Goal: Communication & Community: Answer question/provide support

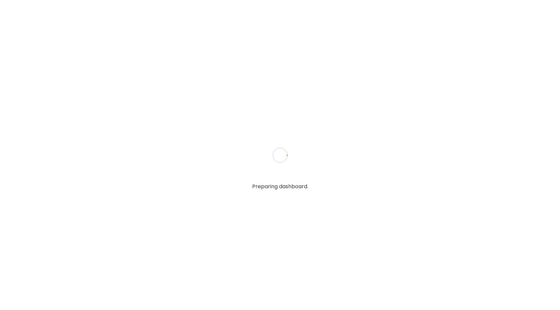
type input "**********"
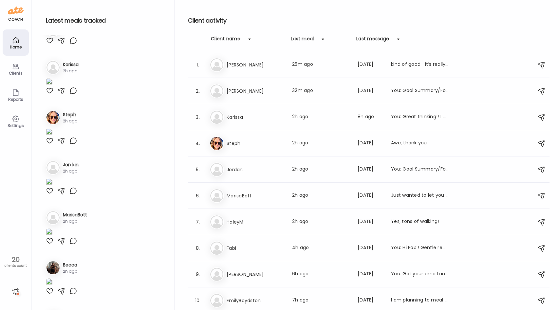
scroll to position [120, 0]
click at [49, 5] on div at bounding box center [50, 1] width 8 height 8
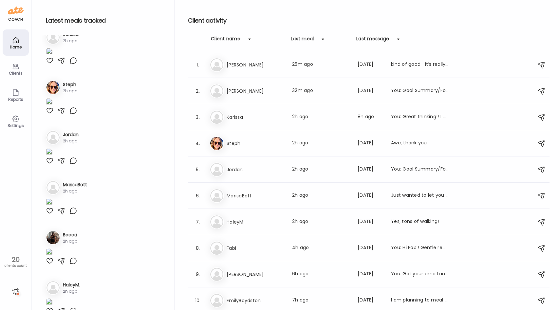
scroll to position [150, 0]
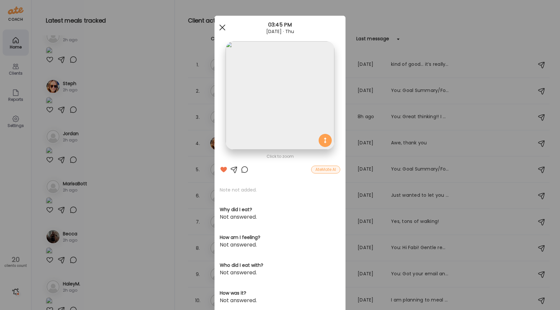
click at [223, 27] on div at bounding box center [222, 27] width 13 height 13
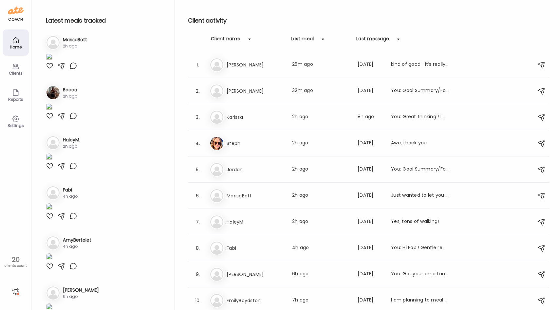
scroll to position [293, 0]
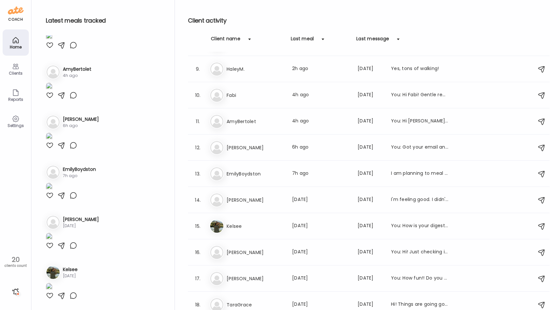
scroll to position [262, 0]
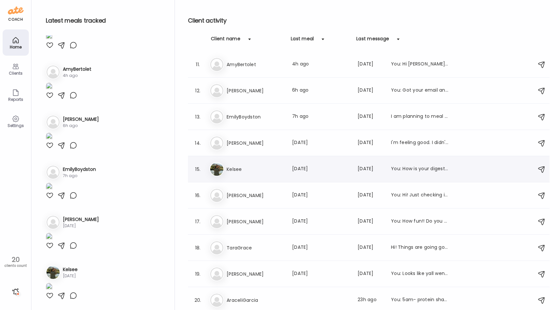
click at [231, 165] on h3 "Kelsee" at bounding box center [255, 169] width 58 height 8
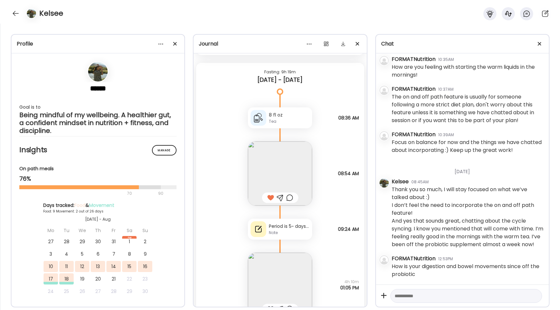
scroll to position [3473, 0]
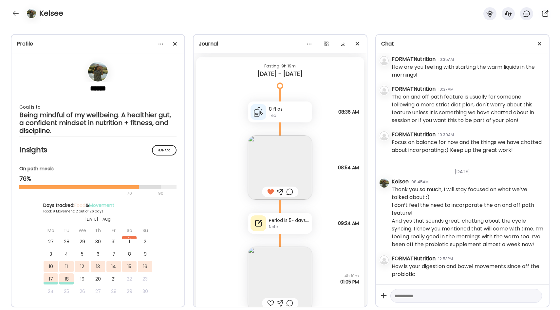
click at [282, 153] on img at bounding box center [280, 167] width 64 height 64
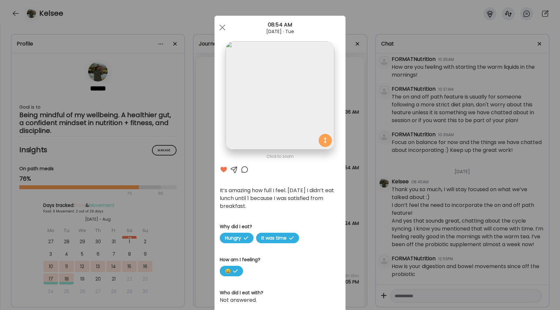
click at [343, 180] on div "Click to zoom AteMate AI It’s amazing how full I feel. [DATE] I didn’t eat lunc…" at bounding box center [279, 222] width 131 height 413
click at [355, 184] on div "Ate Coach Dashboard Wahoo! It’s official Take a moment to set up your Coach Pro…" at bounding box center [280, 155] width 560 height 310
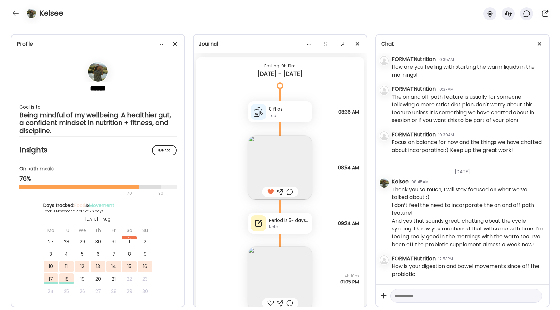
click at [289, 191] on div at bounding box center [289, 192] width 7 height 8
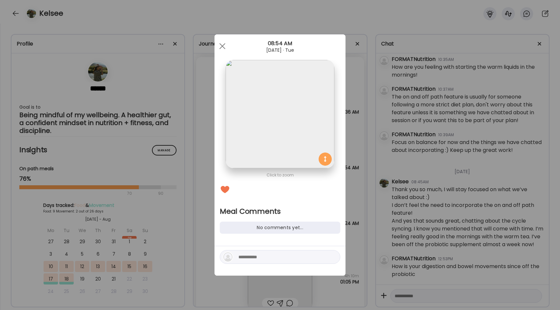
click at [253, 255] on textarea at bounding box center [282, 257] width 88 height 8
click at [355, 190] on div "Ate Coach Dashboard Wahoo! It’s official Take a moment to set up your Coach Pro…" at bounding box center [280, 155] width 560 height 310
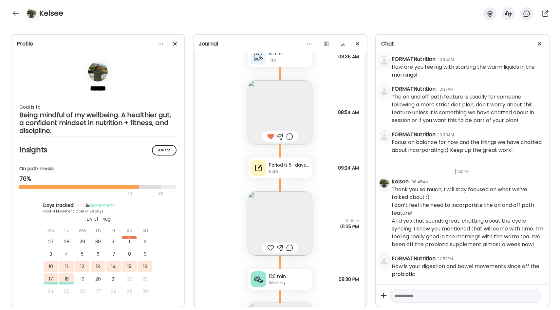
scroll to position [3530, 0]
click at [304, 170] on div "Note" at bounding box center [289, 169] width 41 height 6
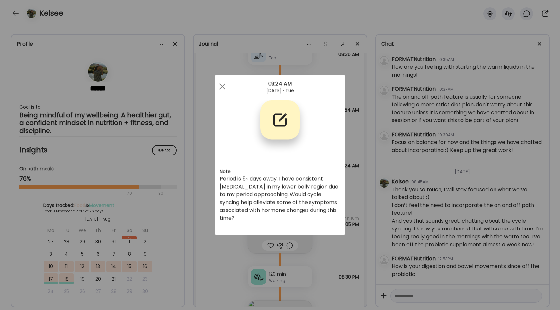
click at [348, 170] on div "Ate Coach Dashboard Wahoo! It’s official Take a moment to set up your Coach Pro…" at bounding box center [280, 155] width 560 height 310
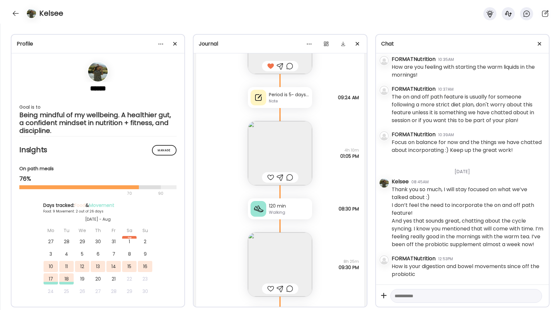
scroll to position [3604, 0]
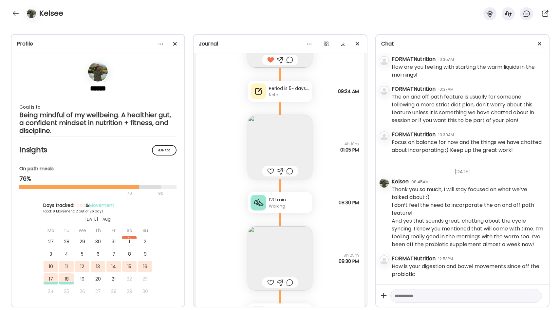
click at [296, 146] on img at bounding box center [280, 147] width 64 height 64
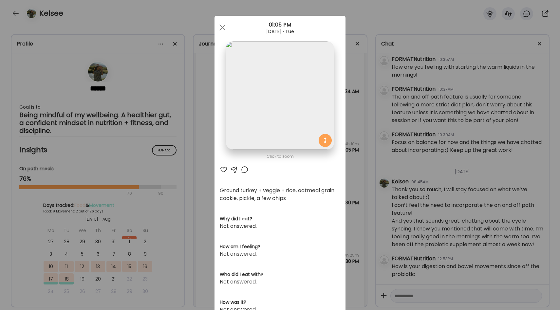
click at [349, 158] on div "Ate Coach Dashboard Wahoo! It’s official Take a moment to set up your Coach Pro…" at bounding box center [280, 155] width 560 height 310
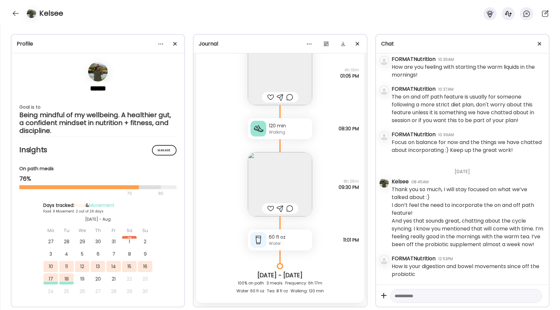
scroll to position [3681, 0]
click at [280, 128] on div "Walking" at bounding box center [289, 130] width 41 height 6
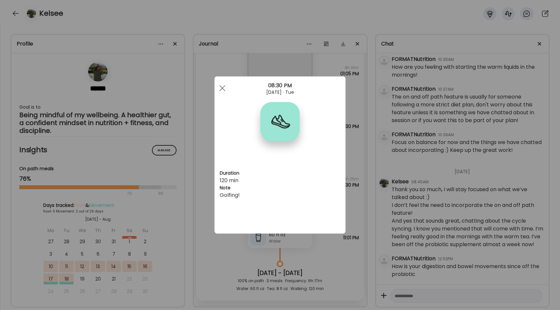
click at [351, 146] on div "Ate Coach Dashboard Wahoo! It’s official Take a moment to set up your Coach Pro…" at bounding box center [280, 155] width 560 height 310
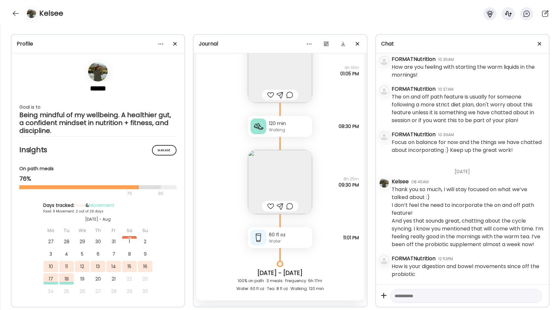
click at [285, 173] on img at bounding box center [280, 182] width 64 height 64
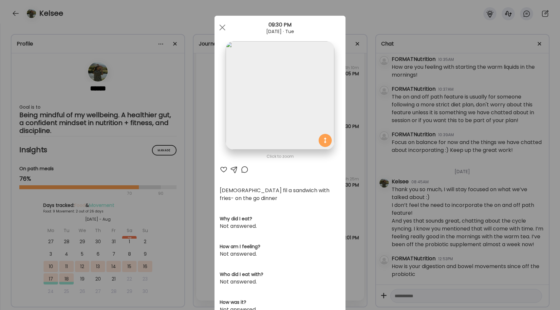
click at [348, 161] on div "Ate Coach Dashboard Wahoo! It’s official Take a moment to set up your Coach Pro…" at bounding box center [280, 155] width 560 height 310
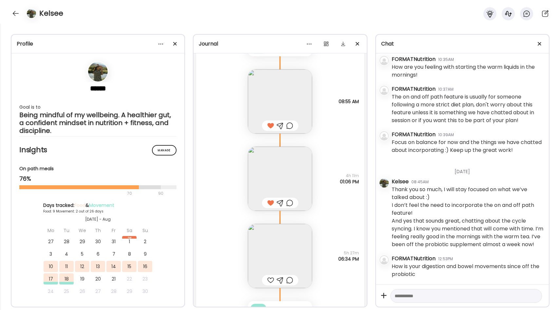
scroll to position [3032, 0]
click at [300, 168] on img at bounding box center [280, 182] width 64 height 64
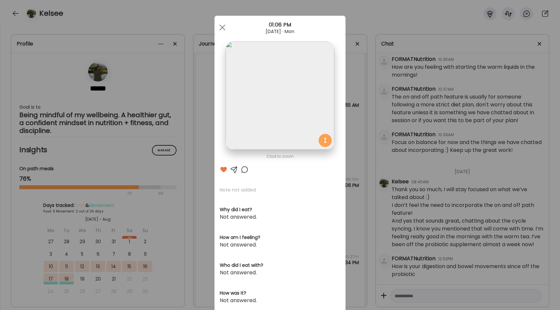
click at [347, 147] on div "Ate Coach Dashboard Wahoo! It’s official Take a moment to set up your Coach Pro…" at bounding box center [280, 155] width 560 height 310
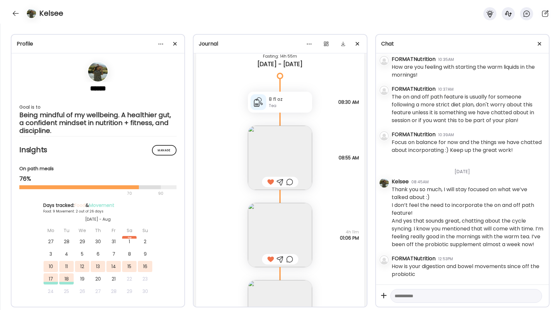
scroll to position [2979, 0]
click at [292, 148] on img at bounding box center [280, 159] width 64 height 64
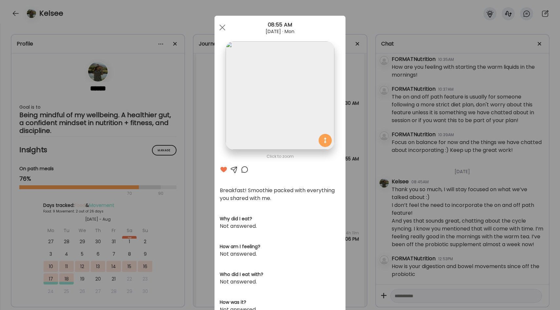
click at [349, 156] on div "Ate Coach Dashboard Wahoo! It’s official Take a moment to set up your Coach Pro…" at bounding box center [280, 155] width 560 height 310
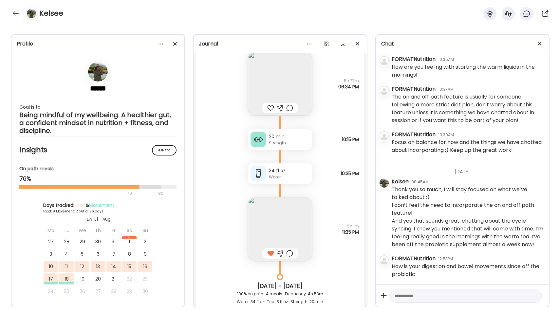
scroll to position [3210, 0]
click at [295, 212] on img at bounding box center [280, 227] width 64 height 64
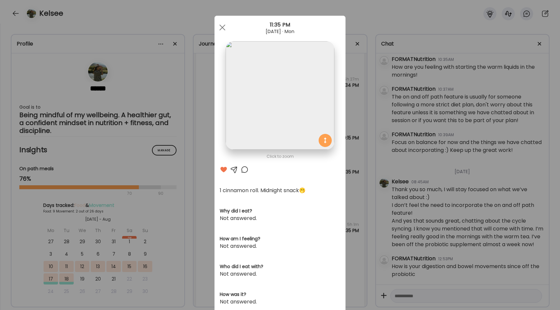
click at [348, 182] on div "Ate Coach Dashboard Wahoo! It’s official Take a moment to set up your Coach Pro…" at bounding box center [280, 155] width 560 height 310
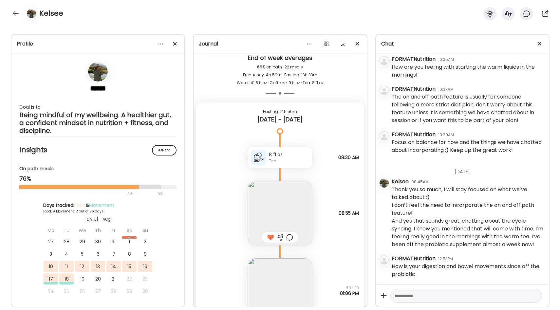
scroll to position [2927, 0]
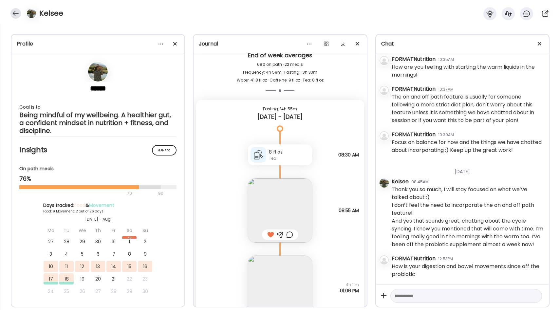
click at [18, 12] on div at bounding box center [15, 13] width 10 height 10
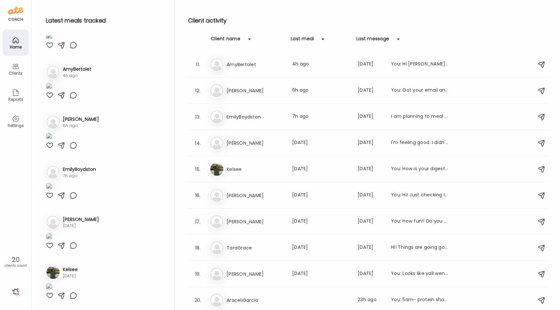
scroll to position [1059, 0]
click at [265, 297] on h3 "AraceliGarcia" at bounding box center [255, 300] width 58 height 8
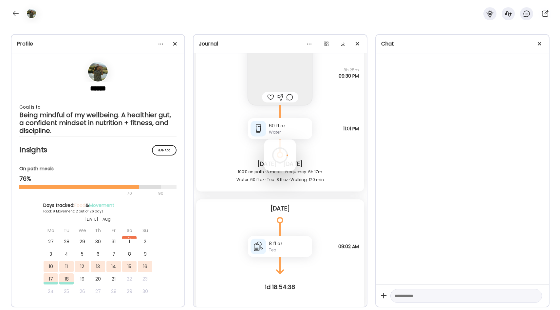
scroll to position [1072, 0]
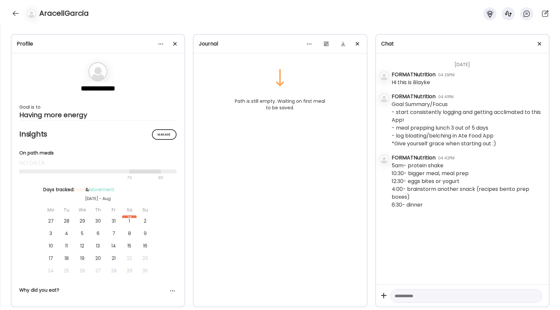
click at [12, 18] on div "AraceliGarcia" at bounding box center [280, 12] width 560 height 24
click at [17, 12] on div at bounding box center [15, 13] width 10 height 10
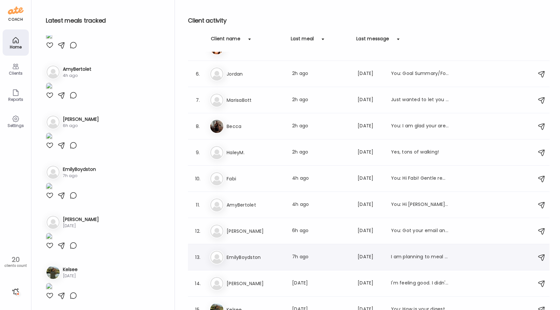
scroll to position [112, 0]
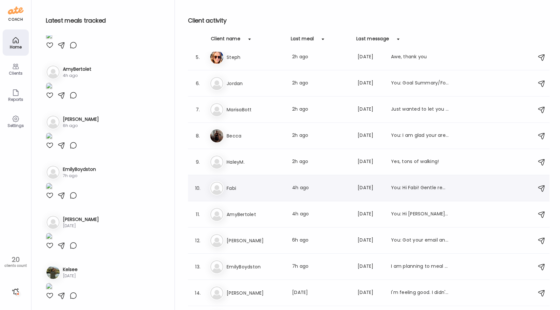
click at [267, 186] on h3 "Fabi" at bounding box center [255, 188] width 58 height 8
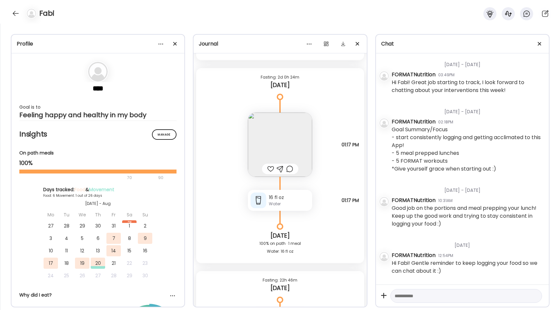
scroll to position [969, 0]
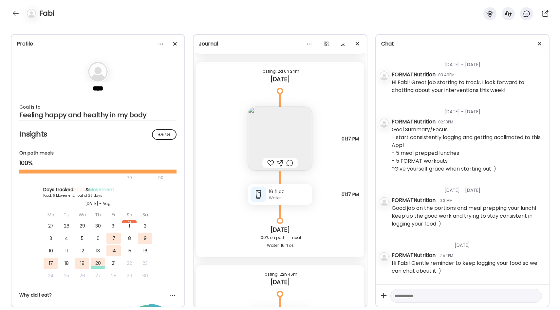
click at [275, 138] on img at bounding box center [280, 139] width 64 height 64
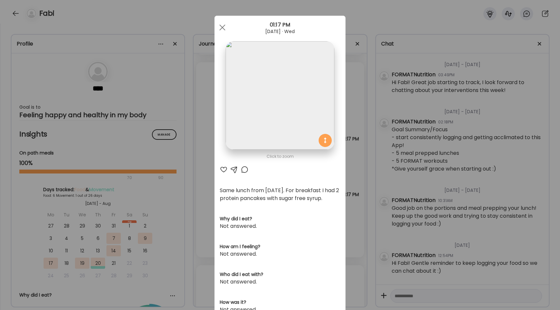
click at [351, 134] on div "Ate Coach Dashboard Wahoo! It’s official Take a moment to set up your Coach Pro…" at bounding box center [280, 155] width 560 height 310
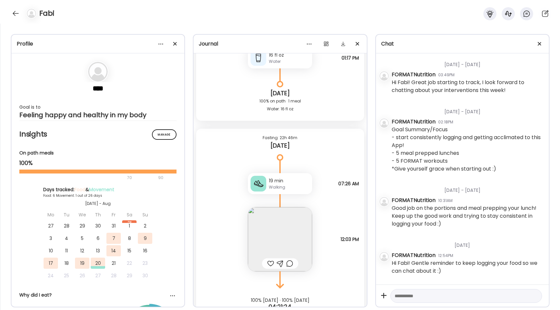
scroll to position [1125, 0]
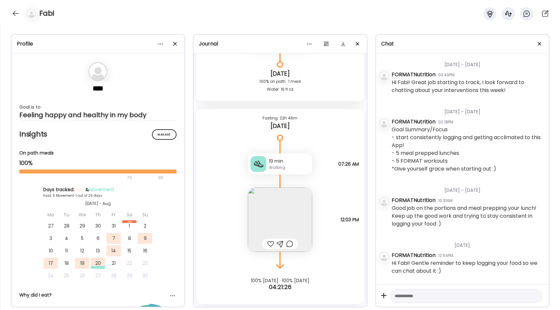
click at [289, 190] on img at bounding box center [280, 219] width 64 height 64
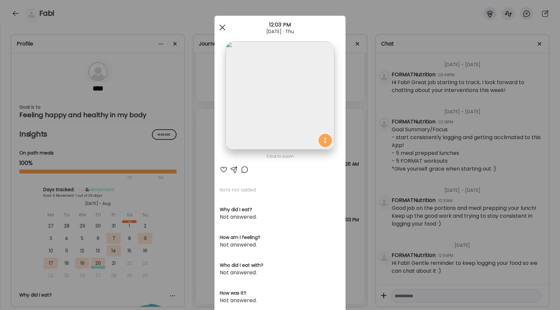
click at [222, 29] on div at bounding box center [222, 27] width 13 height 13
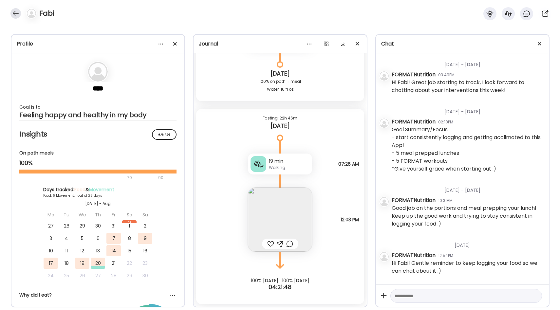
click at [13, 14] on div at bounding box center [15, 13] width 10 height 10
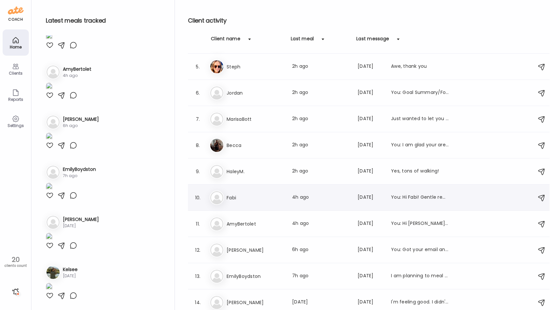
scroll to position [99, 0]
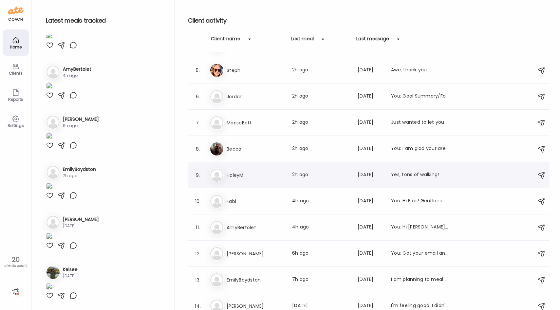
click at [263, 183] on div "9. Ha HaleyM. Last meal: 2h ago Last message: [DATE] Yes, tons of walking!" at bounding box center [368, 175] width 361 height 26
click at [272, 175] on h3 "HaleyM." at bounding box center [255, 175] width 58 height 8
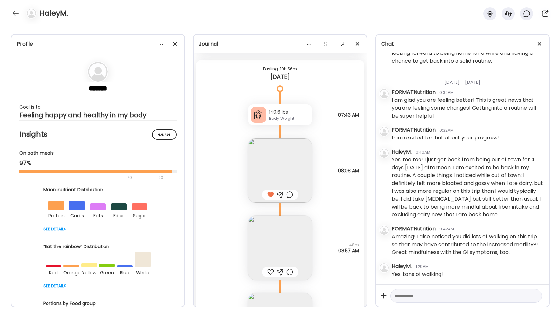
scroll to position [10159, 0]
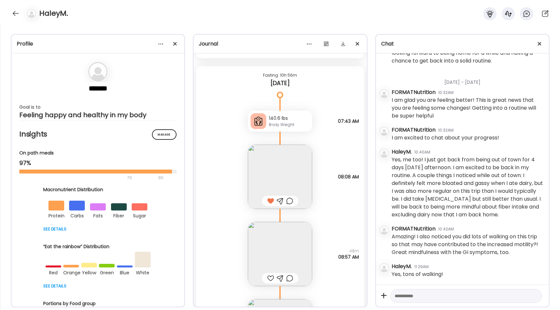
click at [300, 167] on img at bounding box center [280, 177] width 64 height 64
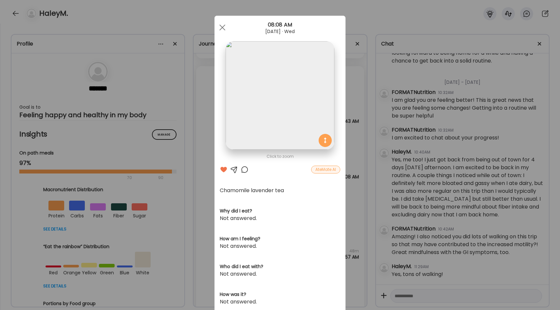
click at [356, 174] on div "Ate Coach Dashboard Wahoo! It’s official Take a moment to set up your Coach Pro…" at bounding box center [280, 155] width 560 height 310
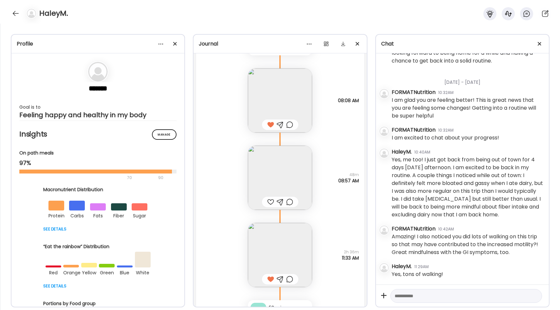
scroll to position [10250, 0]
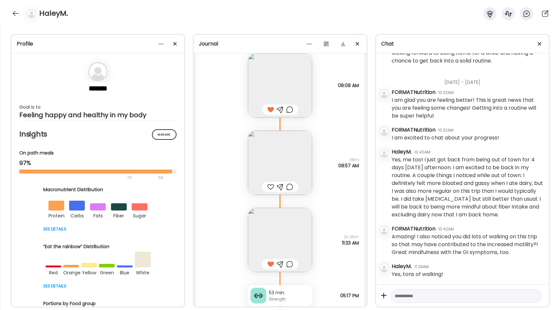
click at [297, 160] on img at bounding box center [280, 163] width 64 height 64
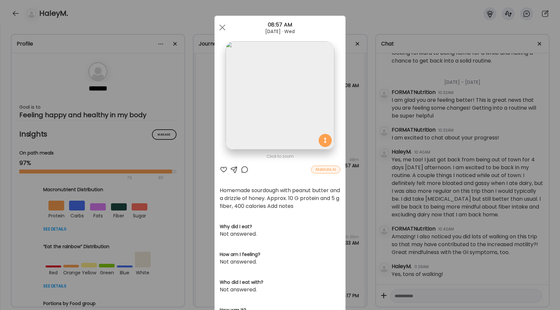
click at [355, 177] on div "Ate Coach Dashboard Wahoo! It’s official Take a moment to set up your Coach Pro…" at bounding box center [280, 155] width 560 height 310
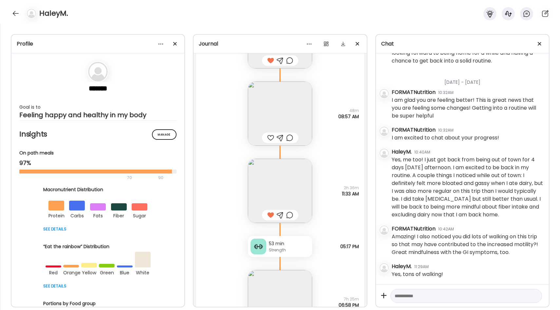
scroll to position [10316, 0]
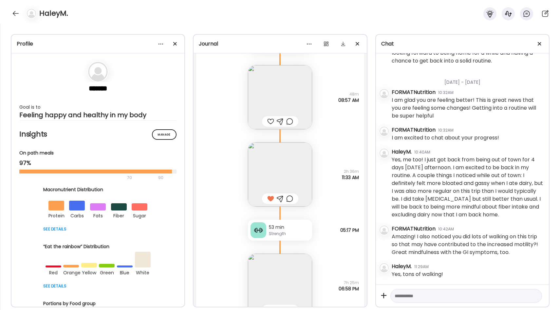
click at [294, 175] on img at bounding box center [280, 174] width 64 height 64
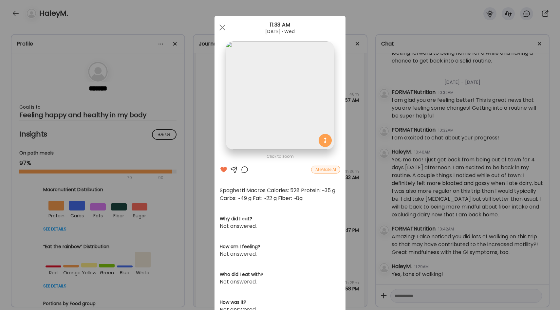
click at [352, 192] on div "Ate Coach Dashboard Wahoo! It’s official Take a moment to set up your Coach Pro…" at bounding box center [280, 155] width 560 height 310
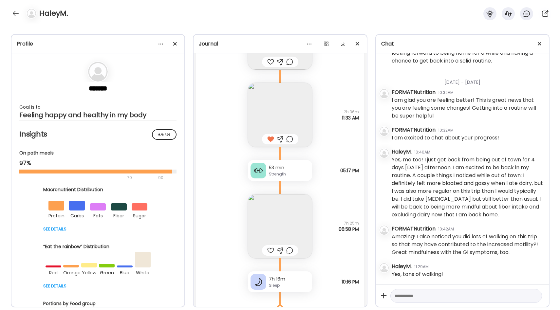
scroll to position [10385, 0]
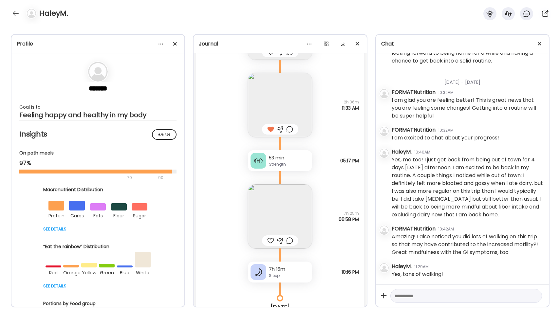
click at [295, 206] on img at bounding box center [280, 216] width 64 height 64
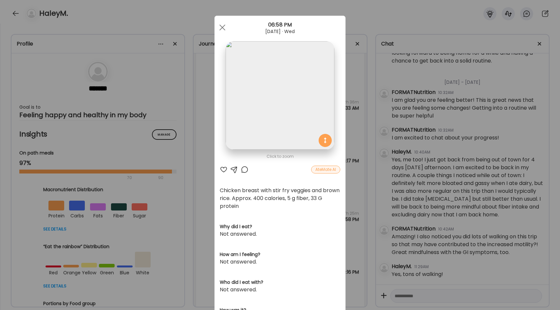
click at [348, 185] on div "Ate Coach Dashboard Wahoo! It’s official Take a moment to set up your Coach Pro…" at bounding box center [280, 155] width 560 height 310
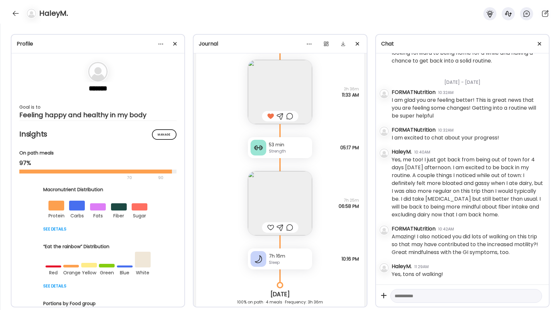
scroll to position [10404, 0]
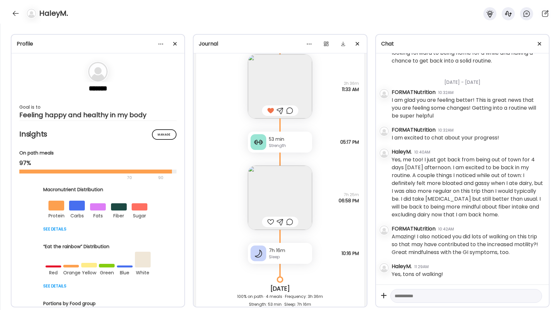
click at [269, 221] on div at bounding box center [270, 222] width 7 height 8
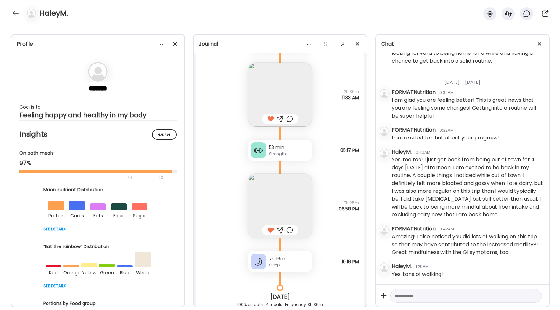
scroll to position [10395, 0]
click at [292, 154] on div "Strength" at bounding box center [289, 154] width 41 height 6
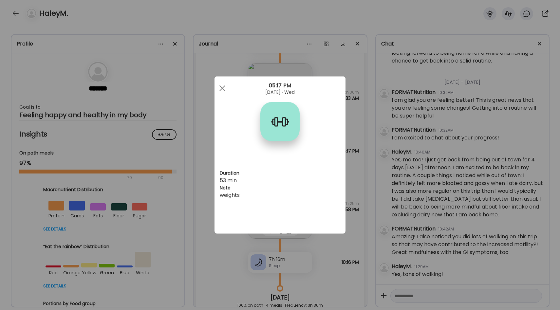
click at [358, 162] on div "Ate Coach Dashboard Wahoo! It’s official Take a moment to set up your Coach Pro…" at bounding box center [280, 155] width 560 height 310
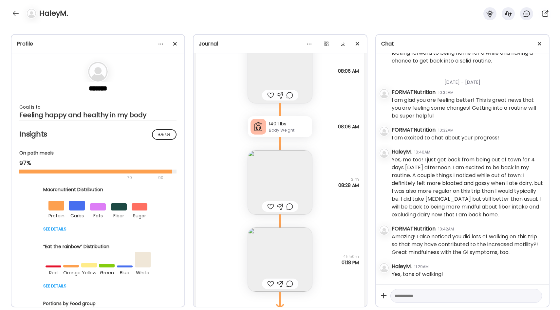
scroll to position [10734, 0]
click at [302, 174] on img at bounding box center [280, 182] width 64 height 64
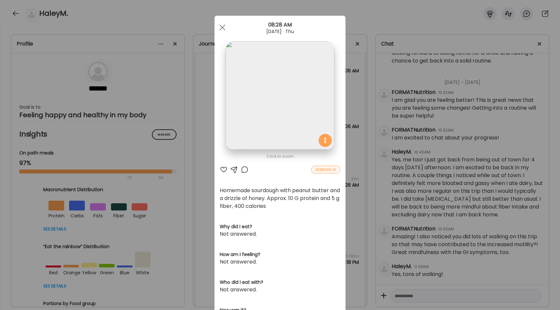
click at [352, 182] on div "Ate Coach Dashboard Wahoo! It’s official Take a moment to set up your Coach Pro…" at bounding box center [280, 155] width 560 height 310
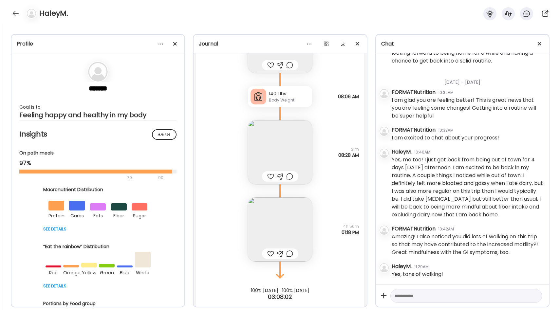
scroll to position [10773, 0]
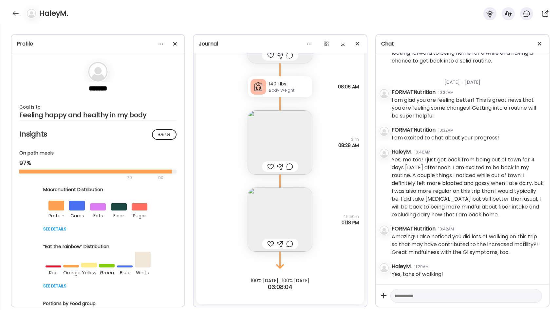
click at [305, 206] on img at bounding box center [280, 219] width 64 height 64
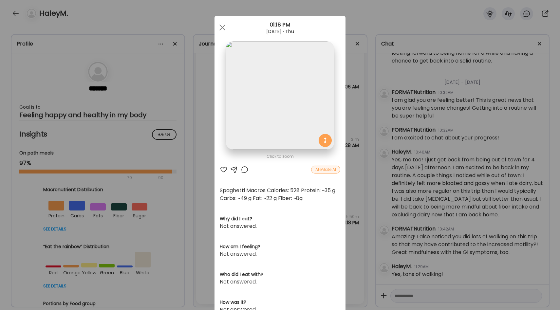
click at [354, 186] on div "Ate Coach Dashboard Wahoo! It’s official Take a moment to set up your Coach Pro…" at bounding box center [280, 155] width 560 height 310
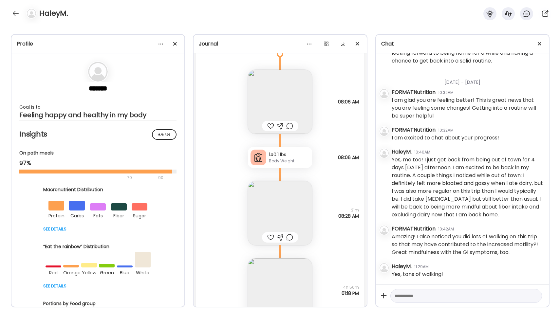
scroll to position [10674, 0]
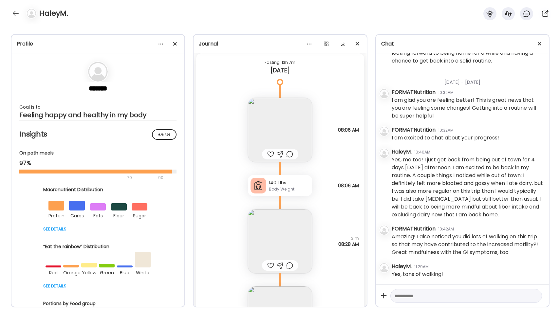
click at [302, 125] on img at bounding box center [280, 130] width 64 height 64
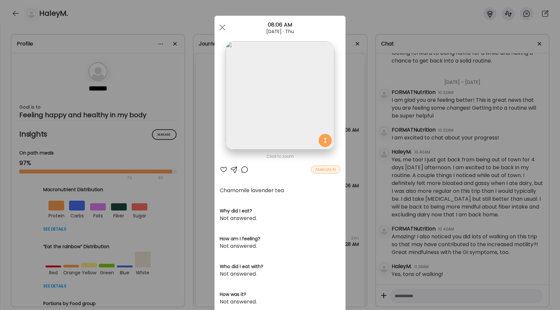
click at [349, 154] on div "Ate Coach Dashboard Wahoo! It’s official Take a moment to set up your Coach Pro…" at bounding box center [280, 155] width 560 height 310
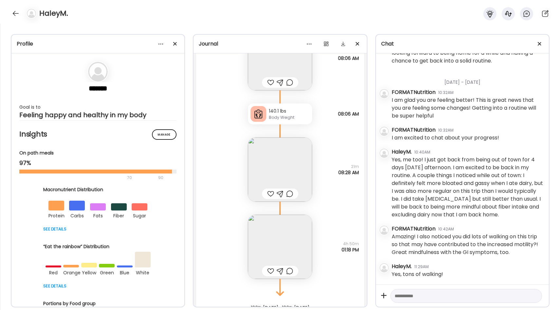
scroll to position [10769, 0]
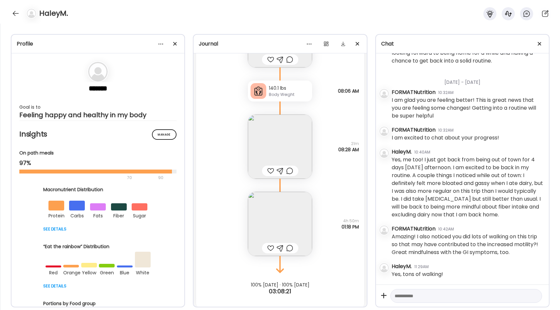
click at [283, 148] on img at bounding box center [280, 147] width 64 height 64
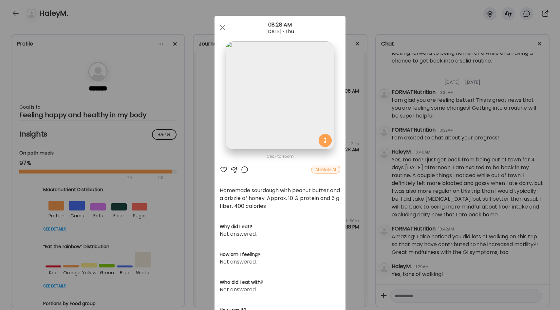
click at [360, 146] on div "Ate Coach Dashboard Wahoo! It’s official Take a moment to set up your Coach Pro…" at bounding box center [280, 155] width 560 height 310
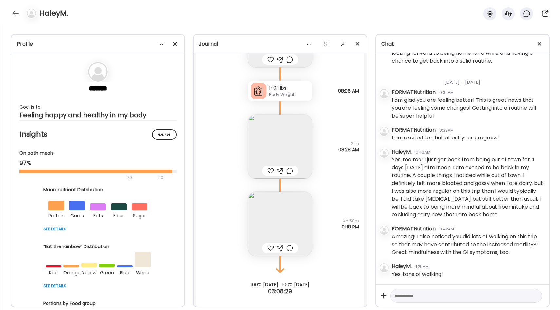
scroll to position [10773, 0]
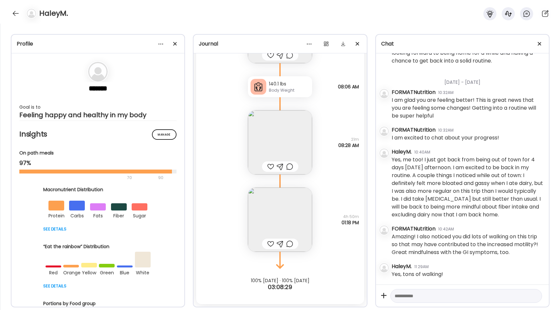
click at [293, 208] on img at bounding box center [280, 219] width 64 height 64
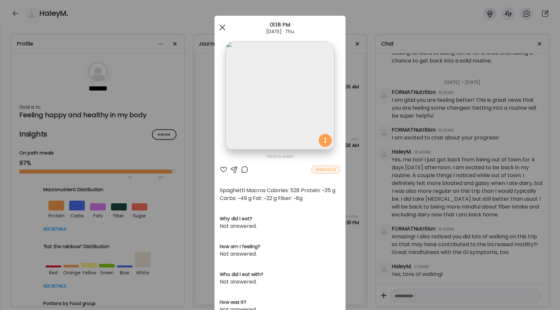
click at [221, 28] on span at bounding box center [222, 28] width 6 height 6
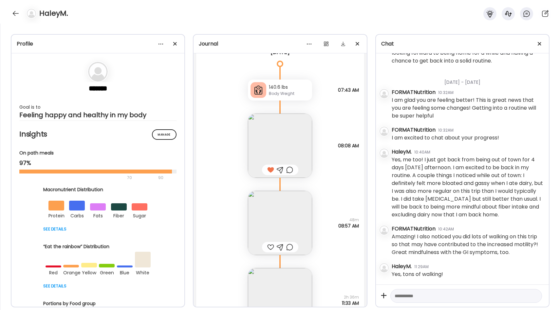
scroll to position [10164, 0]
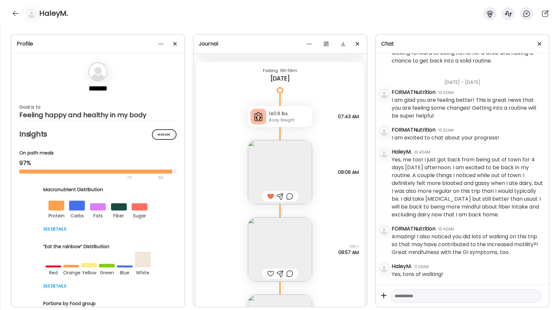
click at [273, 166] on img at bounding box center [280, 172] width 64 height 64
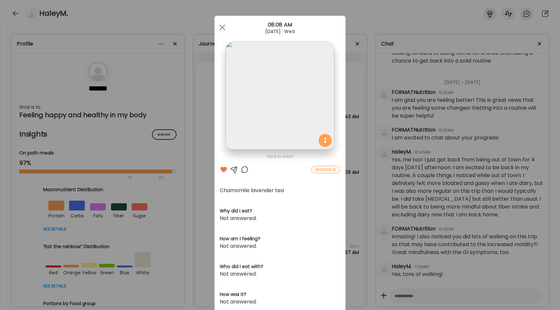
click at [352, 176] on div "Ate Coach Dashboard Wahoo! It’s official Take a moment to set up your Coach Pro…" at bounding box center [280, 155] width 560 height 310
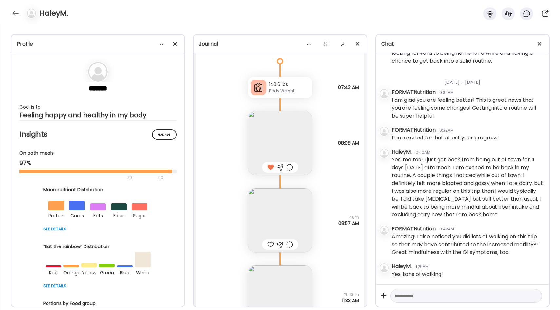
scroll to position [10196, 0]
click at [296, 209] on img at bounding box center [280, 217] width 64 height 64
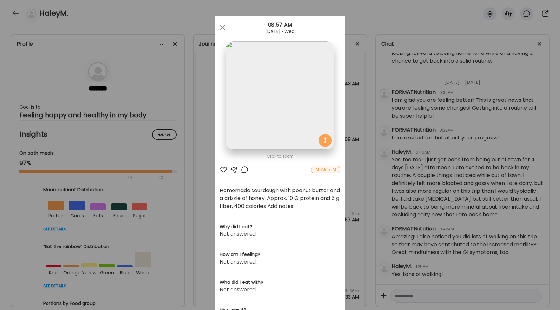
click at [363, 194] on div "Ate Coach Dashboard Wahoo! It’s official Take a moment to set up your Coach Pro…" at bounding box center [280, 155] width 560 height 310
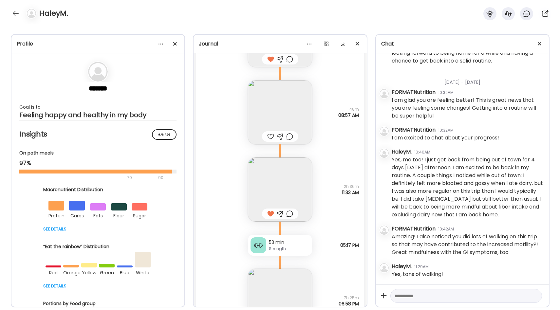
scroll to position [10305, 0]
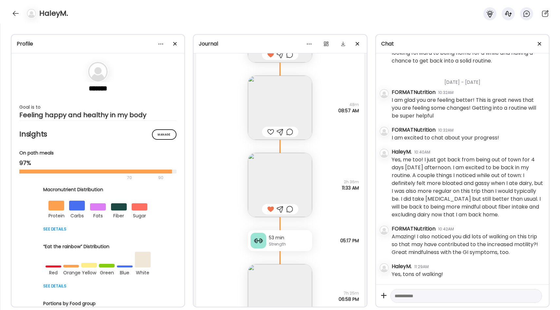
click at [296, 175] on img at bounding box center [280, 185] width 64 height 64
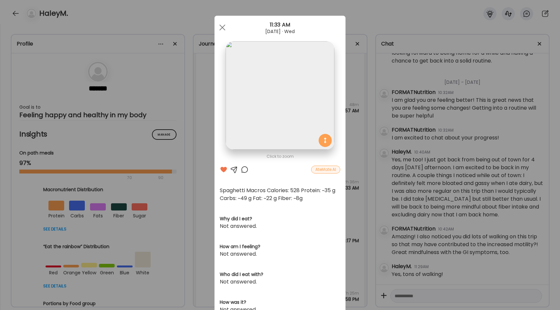
click at [356, 188] on div "Ate Coach Dashboard Wahoo! It’s official Take a moment to set up your Coach Pro…" at bounding box center [280, 155] width 560 height 310
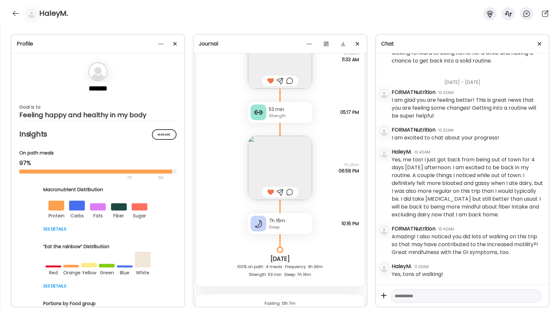
scroll to position [10437, 0]
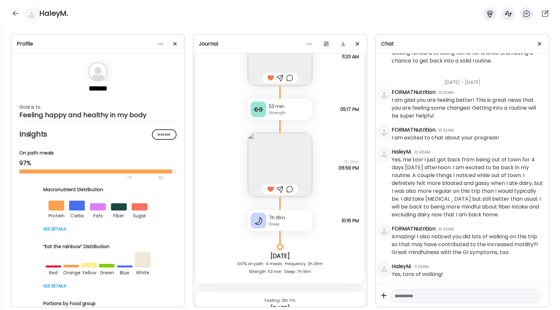
click at [278, 152] on img at bounding box center [280, 165] width 64 height 64
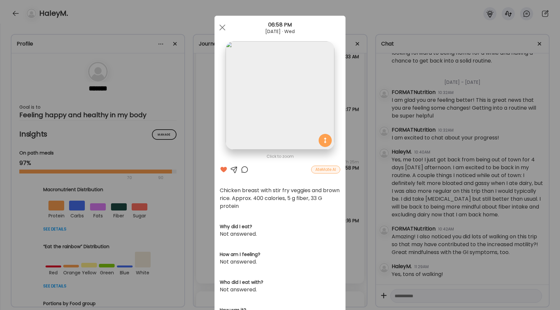
click at [353, 187] on div "Ate Coach Dashboard Wahoo! It’s official Take a moment to set up your Coach Pro…" at bounding box center [280, 155] width 560 height 310
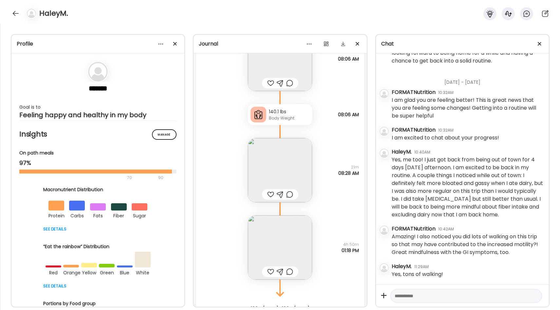
scroll to position [10773, 0]
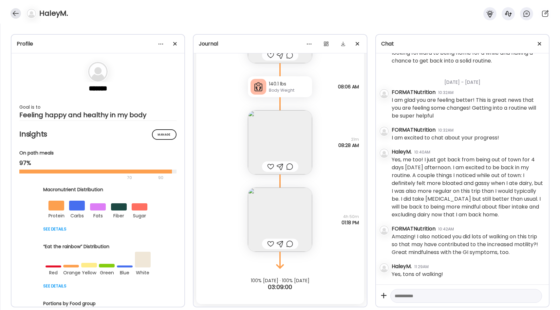
click at [18, 12] on div at bounding box center [15, 13] width 10 height 10
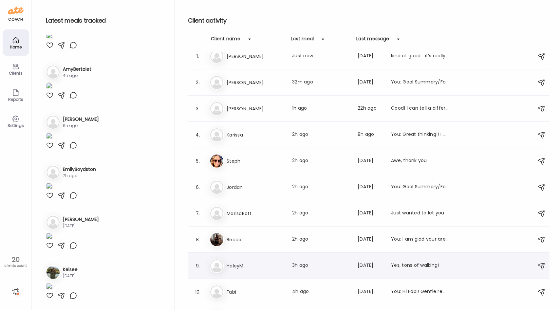
scroll to position [0, 0]
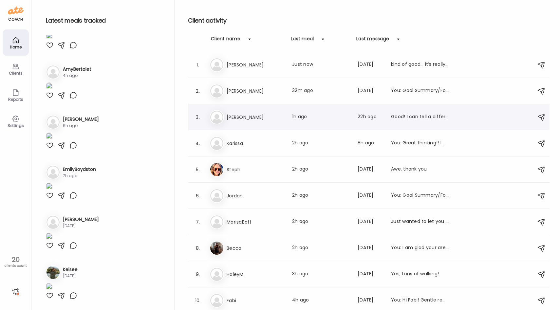
click at [258, 113] on h3 "[PERSON_NAME]" at bounding box center [255, 117] width 58 height 8
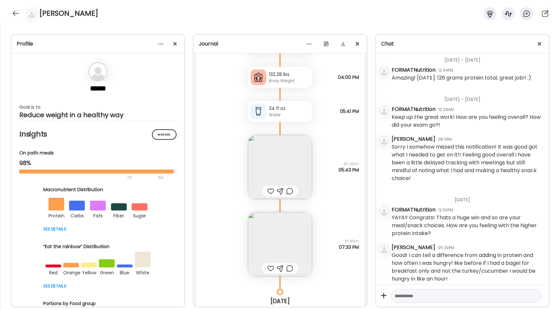
scroll to position [14919, 0]
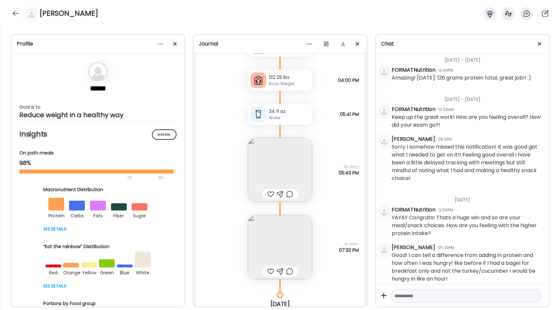
click at [295, 170] on img at bounding box center [280, 170] width 64 height 64
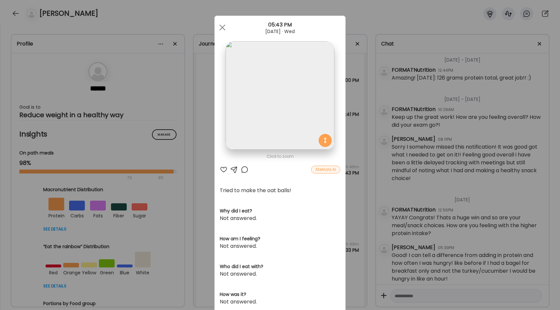
click at [224, 169] on div at bounding box center [224, 170] width 8 height 8
click at [210, 159] on div "Ate Coach Dashboard Wahoo! It’s official Take a moment to set up your Coach Pro…" at bounding box center [280, 155] width 560 height 310
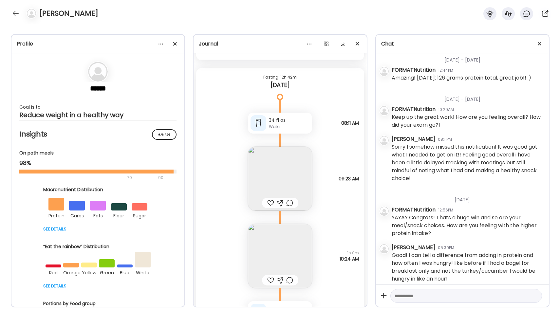
scroll to position [14511, 0]
click at [268, 164] on img at bounding box center [280, 176] width 64 height 64
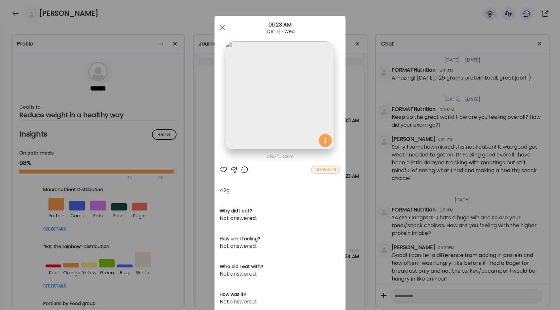
click at [363, 163] on div "Ate Coach Dashboard Wahoo! It’s official Take a moment to set up your Coach Pro…" at bounding box center [280, 155] width 560 height 310
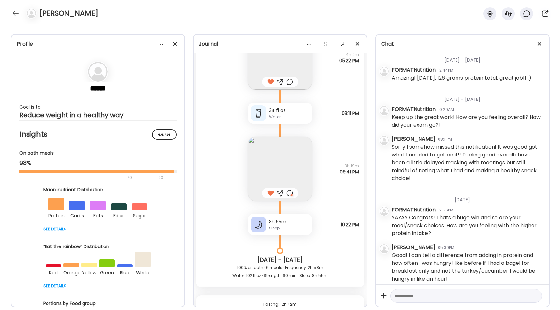
scroll to position [14276, 0]
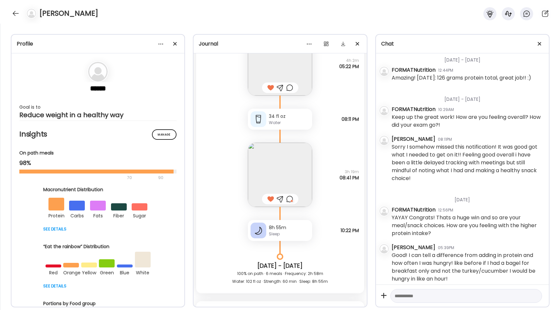
click at [295, 168] on img at bounding box center [280, 175] width 64 height 64
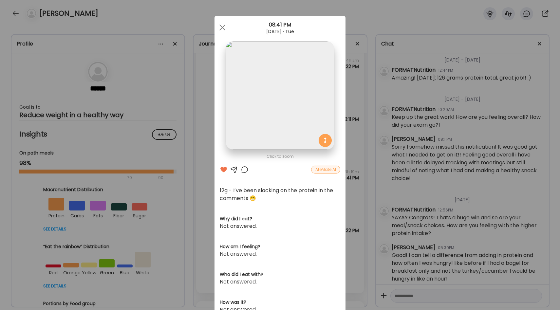
click at [353, 153] on div "Ate Coach Dashboard Wahoo! It’s official Take a moment to set up your Coach Pro…" at bounding box center [280, 155] width 560 height 310
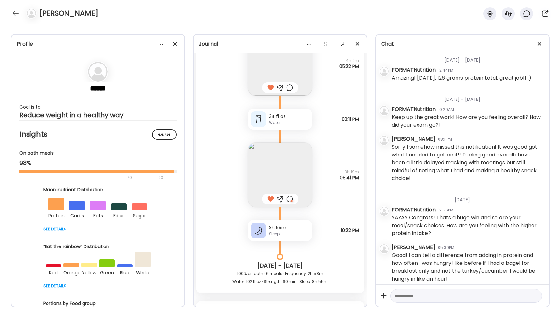
click at [293, 168] on img at bounding box center [280, 175] width 64 height 64
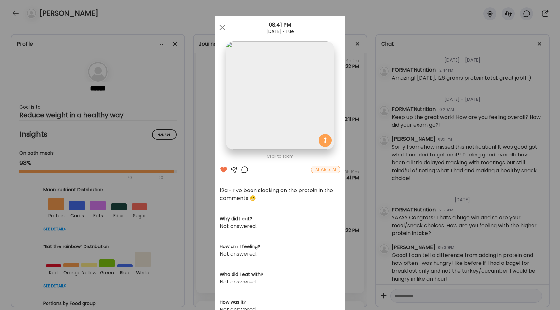
click at [350, 161] on div "Ate Coach Dashboard Wahoo! It’s official Take a moment to set up your Coach Pro…" at bounding box center [280, 155] width 560 height 310
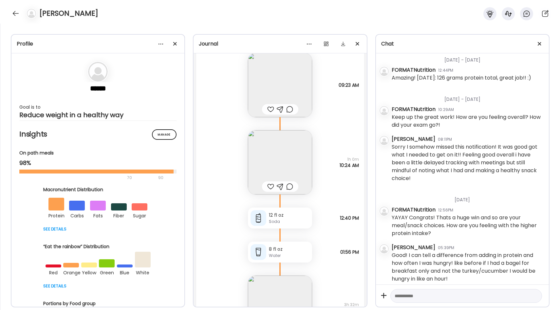
scroll to position [14595, 0]
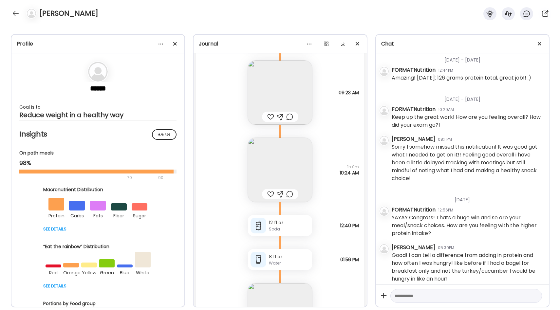
click at [293, 95] on img at bounding box center [280, 93] width 64 height 64
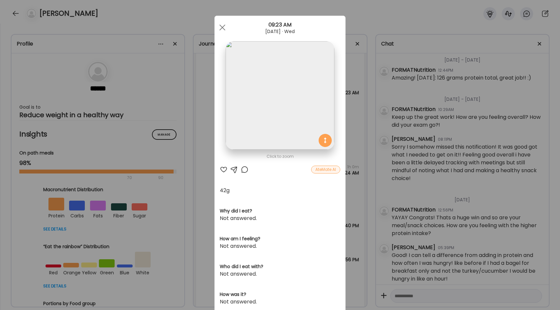
click at [353, 141] on div "Ate Coach Dashboard Wahoo! It’s official Take a moment to set up your Coach Pro…" at bounding box center [280, 155] width 560 height 310
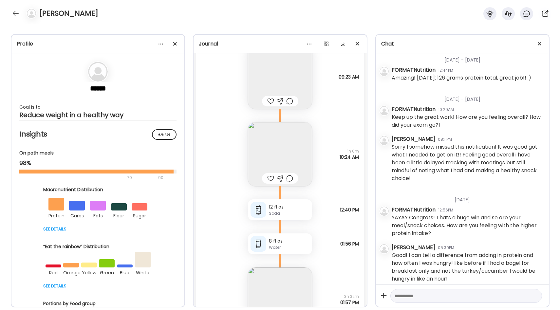
scroll to position [14621, 0]
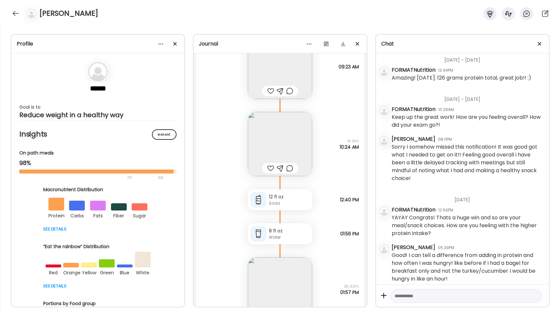
click at [300, 138] on img at bounding box center [280, 144] width 64 height 64
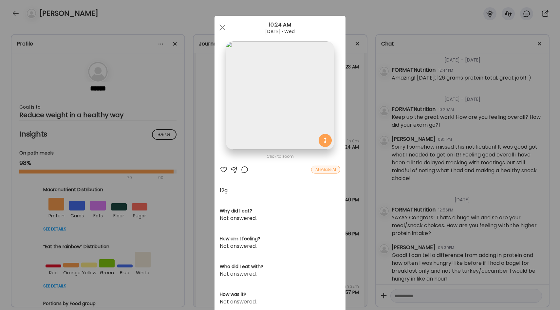
click at [359, 147] on div "Ate Coach Dashboard Wahoo! It’s official Take a moment to set up your Coach Pro…" at bounding box center [280, 155] width 560 height 310
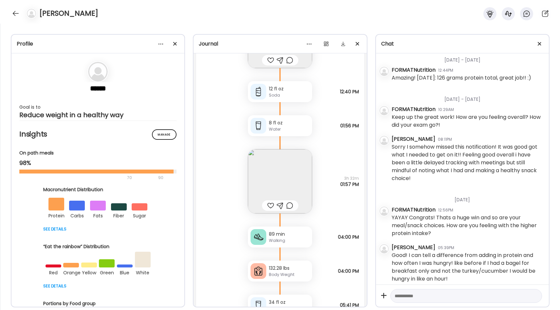
scroll to position [14738, 0]
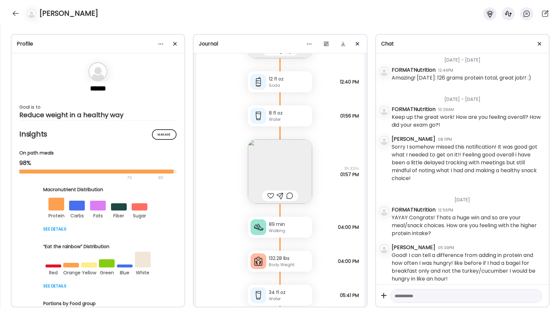
click at [297, 164] on img at bounding box center [280, 171] width 64 height 64
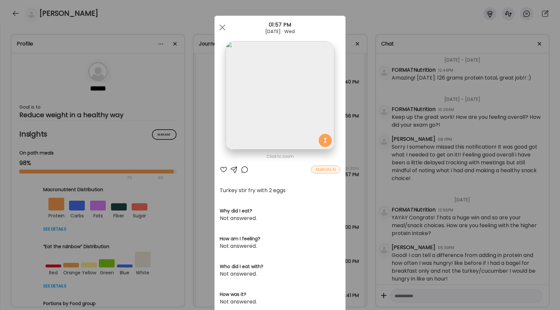
click at [352, 145] on div "Ate Coach Dashboard Wahoo! It’s official Take a moment to set up your Coach Pro…" at bounding box center [280, 155] width 560 height 310
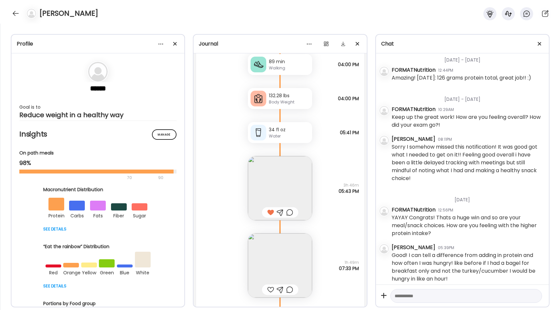
scroll to position [14915, 0]
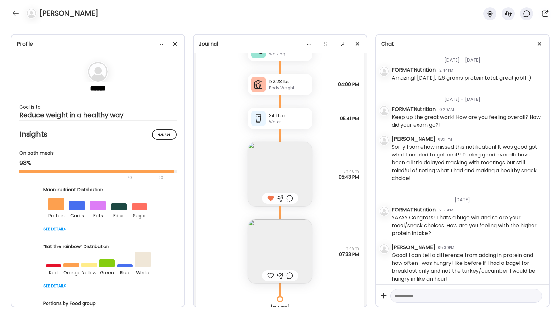
click at [290, 171] on img at bounding box center [280, 174] width 64 height 64
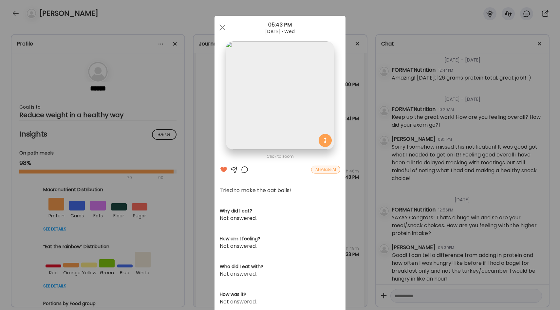
click at [359, 172] on div "Ate Coach Dashboard Wahoo! It’s official Take a moment to set up your Coach Pro…" at bounding box center [280, 155] width 560 height 310
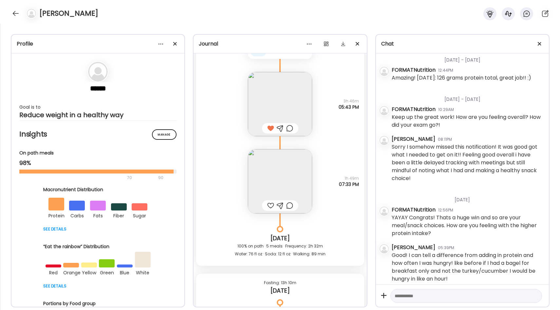
scroll to position [15007, 0]
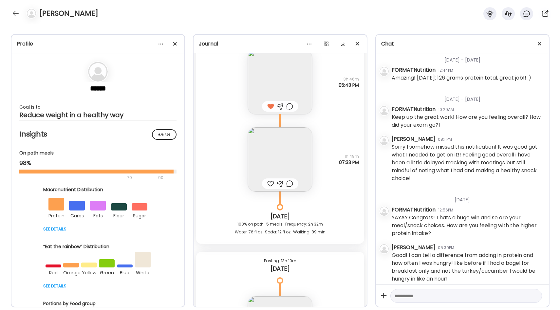
click at [281, 167] on img at bounding box center [280, 159] width 64 height 64
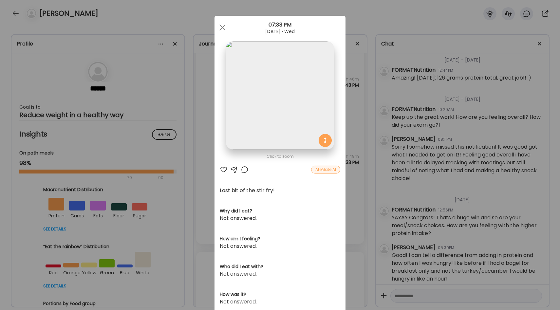
click at [365, 113] on div "Ate Coach Dashboard Wahoo! It’s official Take a moment to set up your Coach Pro…" at bounding box center [280, 155] width 560 height 310
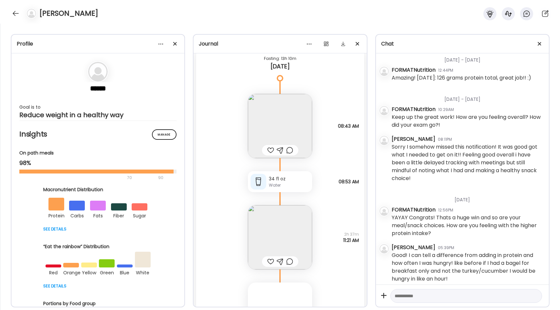
scroll to position [15213, 0]
click at [290, 113] on img at bounding box center [280, 122] width 64 height 64
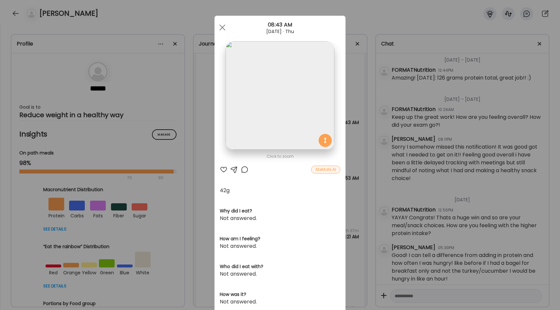
click at [360, 130] on div "Ate Coach Dashboard Wahoo! It’s official Take a moment to set up your Coach Pro…" at bounding box center [280, 155] width 560 height 310
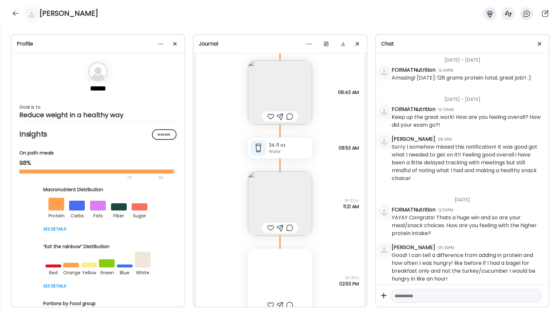
scroll to position [15244, 0]
click at [269, 113] on div at bounding box center [270, 116] width 7 height 8
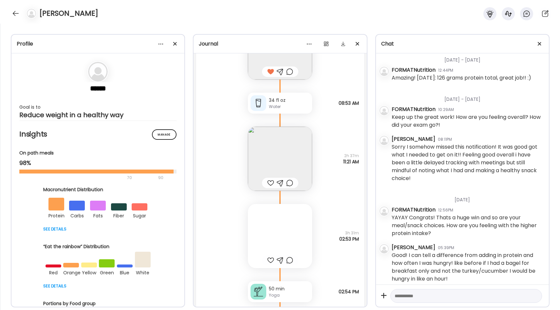
scroll to position [15289, 0]
click at [295, 143] on img at bounding box center [280, 157] width 64 height 64
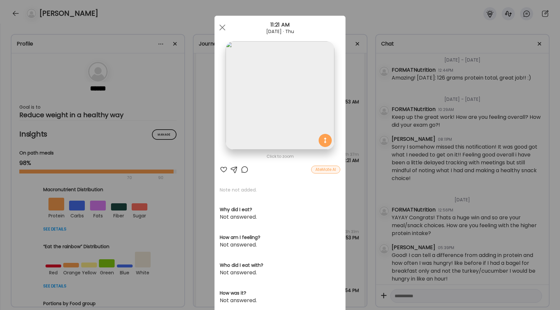
click at [361, 123] on div "Ate Coach Dashboard Wahoo! It’s official Take a moment to set up your Coach Pro…" at bounding box center [280, 155] width 560 height 310
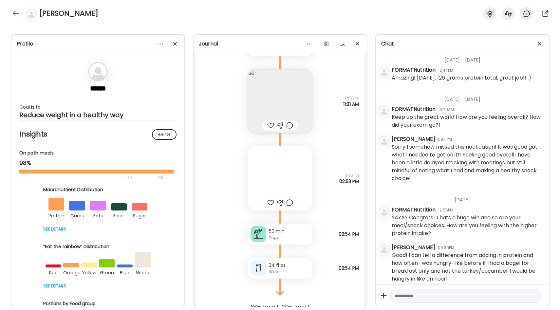
scroll to position [15349, 0]
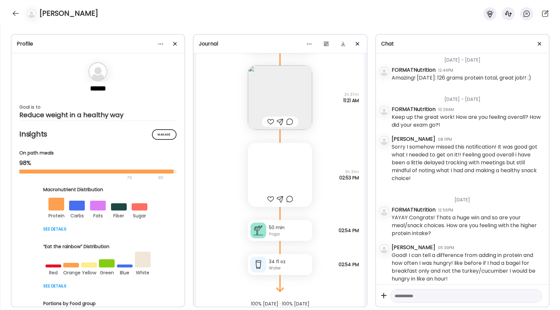
click at [287, 162] on div at bounding box center [280, 175] width 64 height 64
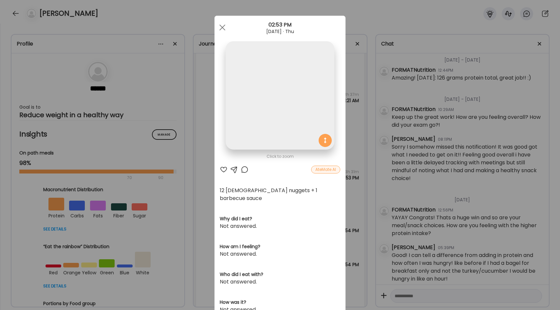
click at [351, 155] on div "Ate Coach Dashboard Wahoo! It’s official Take a moment to set up your Coach Pro…" at bounding box center [280, 155] width 560 height 310
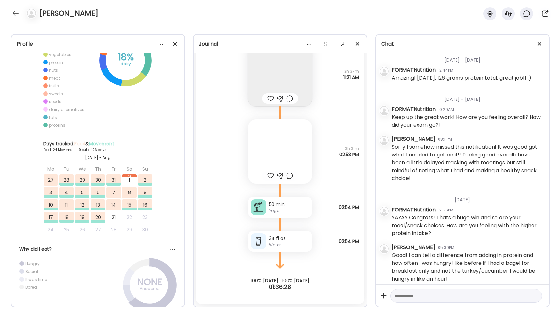
scroll to position [0, 0]
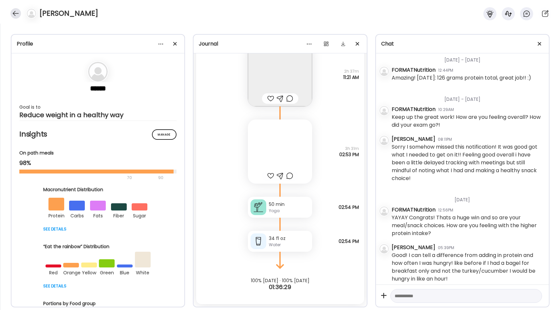
click at [13, 10] on div at bounding box center [15, 13] width 10 height 10
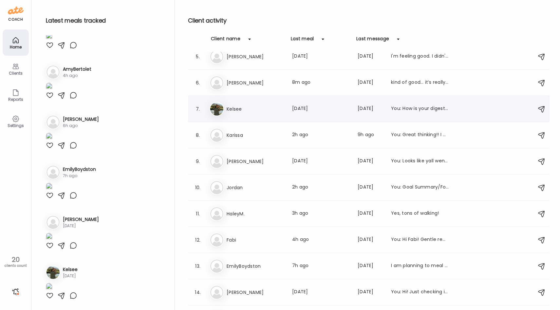
scroll to position [113, 0]
click at [255, 215] on h3 "HaleyM." at bounding box center [255, 213] width 58 height 8
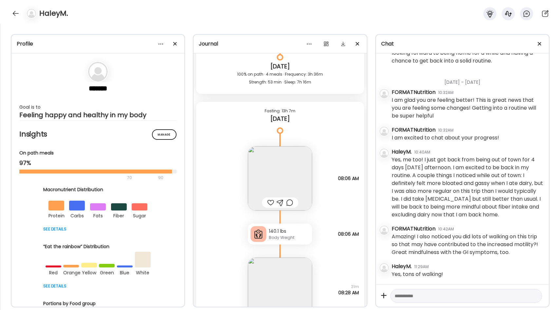
scroll to position [10621, 0]
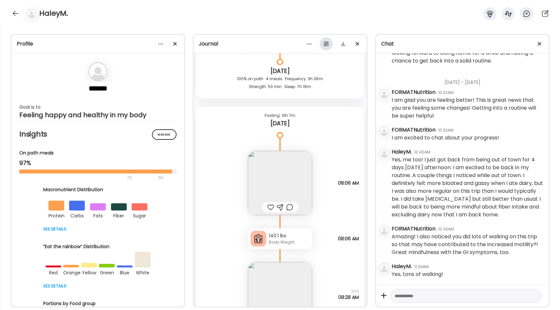
click at [325, 44] on div at bounding box center [325, 43] width 13 height 13
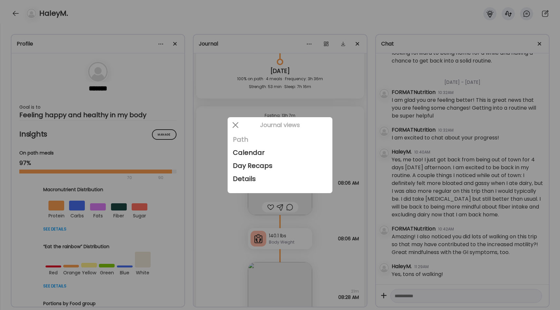
click at [246, 141] on div "Path" at bounding box center [280, 139] width 94 height 13
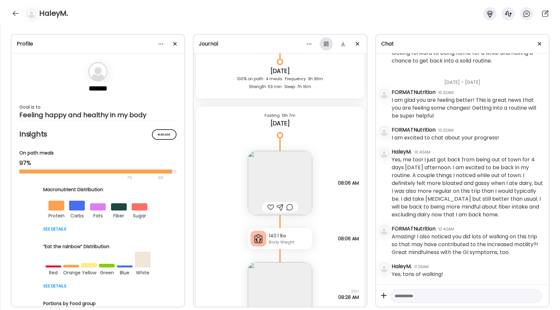
click at [325, 45] on div at bounding box center [325, 43] width 13 height 13
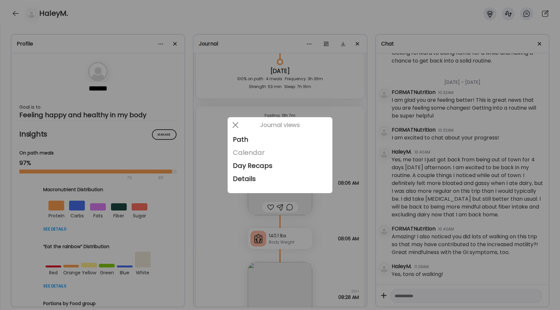
click at [261, 153] on div "Calendar" at bounding box center [280, 152] width 94 height 13
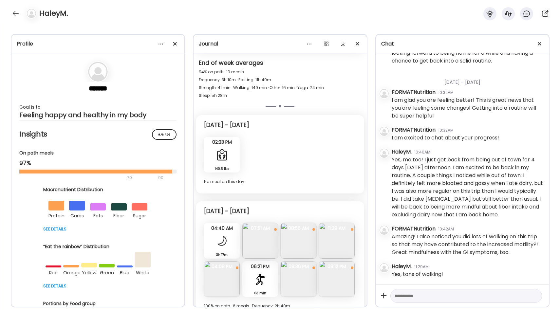
scroll to position [3173, 0]
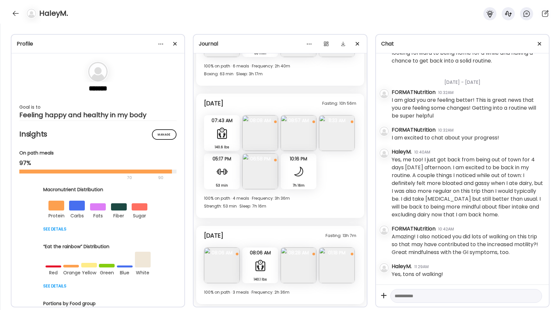
click at [259, 135] on img at bounding box center [260, 133] width 36 height 36
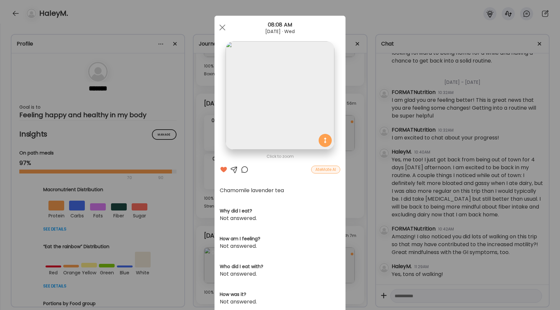
click at [350, 141] on div "Ate Coach Dashboard Wahoo! It’s official Take a moment to set up your Coach Pro…" at bounding box center [280, 155] width 560 height 310
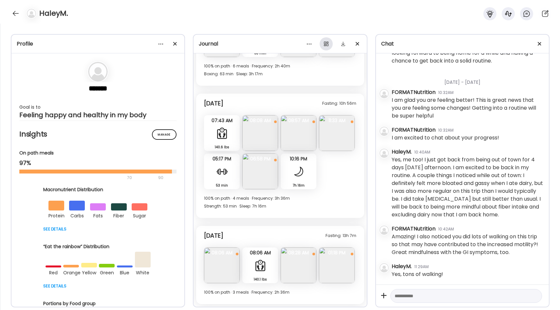
click at [327, 45] on div at bounding box center [325, 43] width 13 height 13
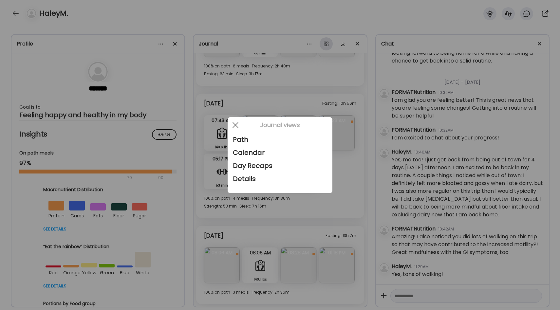
click at [327, 45] on div at bounding box center [280, 155] width 560 height 310
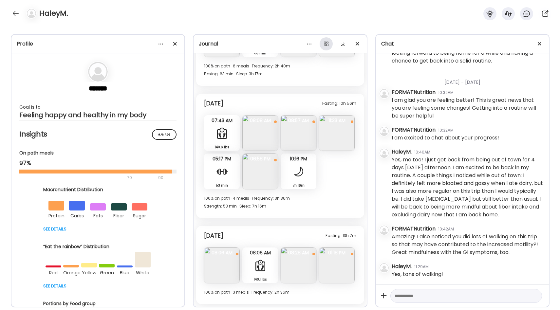
click at [327, 43] on div at bounding box center [325, 43] width 13 height 13
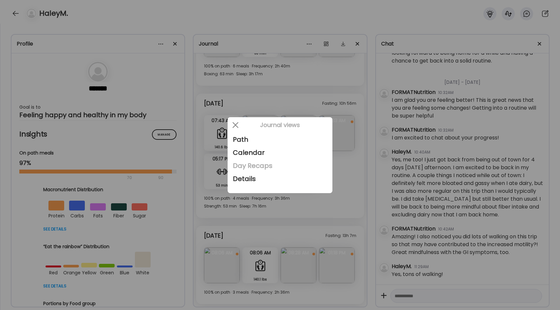
click at [257, 168] on div "Day Recaps" at bounding box center [280, 165] width 94 height 13
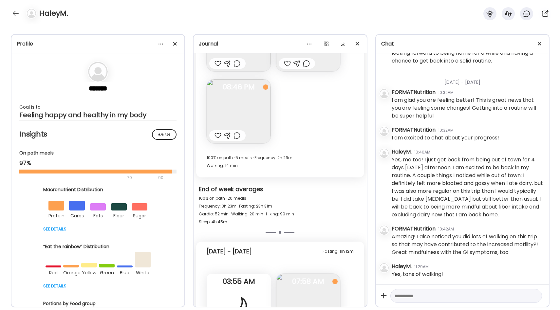
scroll to position [4441, 0]
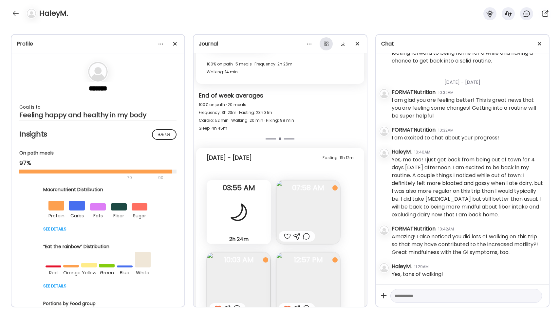
click at [328, 43] on div at bounding box center [325, 43] width 13 height 13
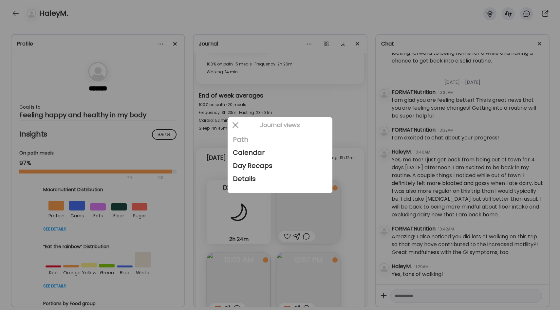
click at [248, 140] on div "Path" at bounding box center [280, 139] width 94 height 13
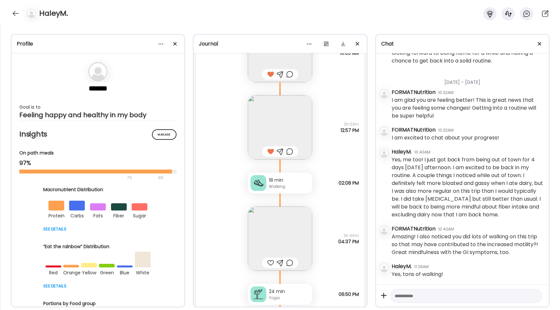
scroll to position [6866, 0]
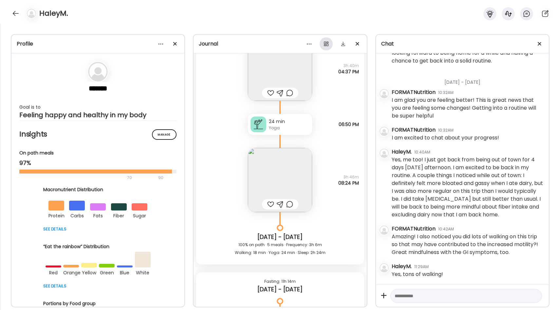
click at [327, 44] on div at bounding box center [325, 43] width 13 height 13
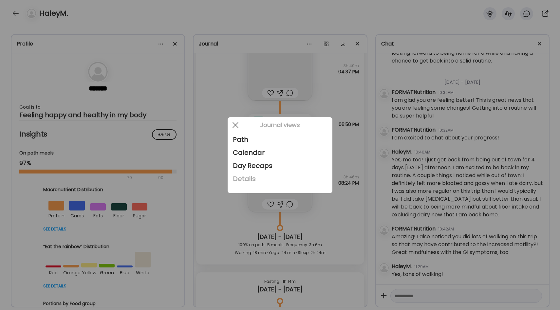
click at [252, 176] on div "Details" at bounding box center [280, 178] width 94 height 13
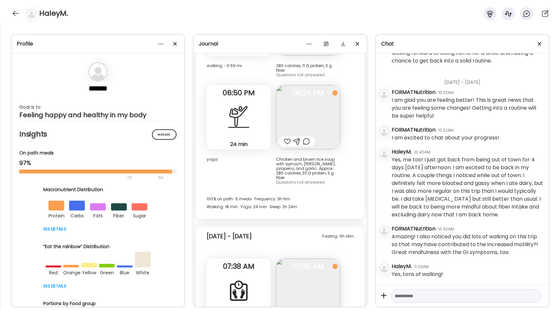
scroll to position [6175, 0]
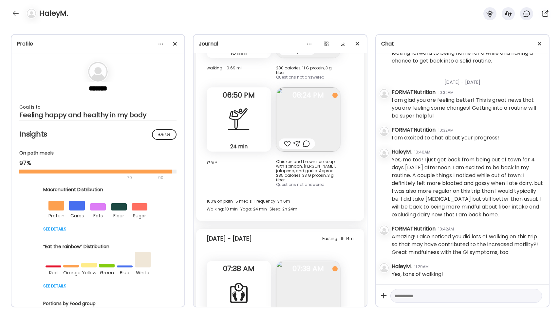
click at [301, 159] on div "Chicken and brown rice soup with spinach, [PERSON_NAME], jalapeno, and garlic. …" at bounding box center [308, 170] width 64 height 23
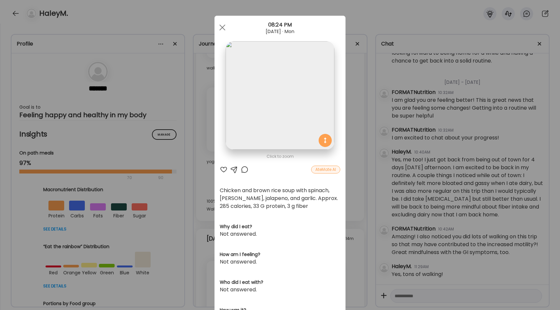
click at [352, 143] on div "Ate Coach Dashboard Wahoo! It’s official Take a moment to set up your Coach Pro…" at bounding box center [280, 155] width 560 height 310
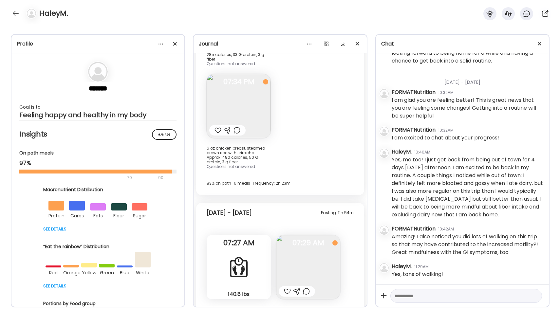
scroll to position [6653, 0]
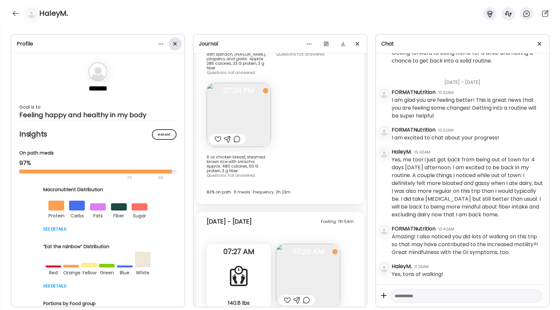
click at [175, 46] on div at bounding box center [175, 43] width 13 height 13
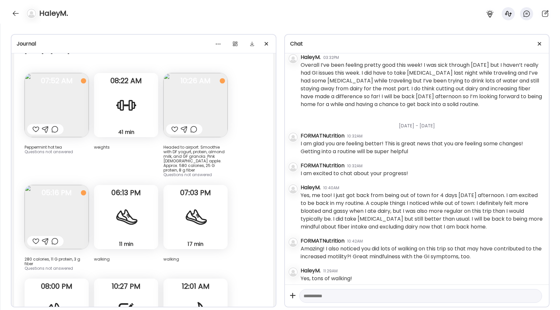
scroll to position [5728, 0]
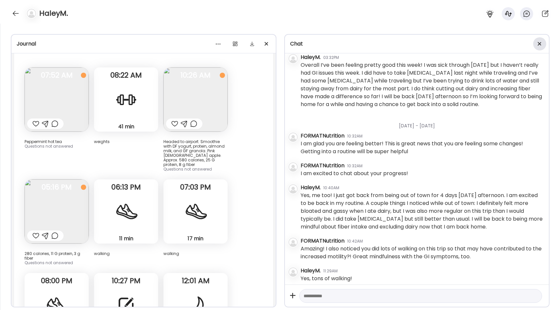
click at [540, 43] on div at bounding box center [539, 43] width 13 height 13
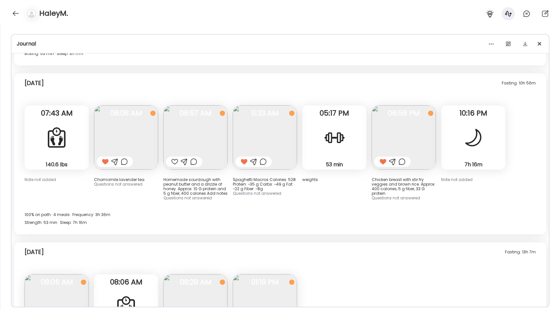
scroll to position [5178, 0]
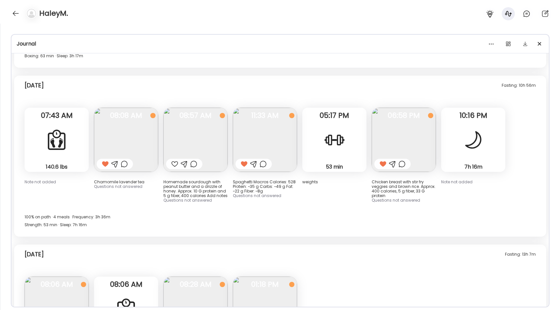
click at [9, 10] on div "HaleyM." at bounding box center [280, 12] width 560 height 24
click at [11, 11] on div at bounding box center [15, 13] width 10 height 10
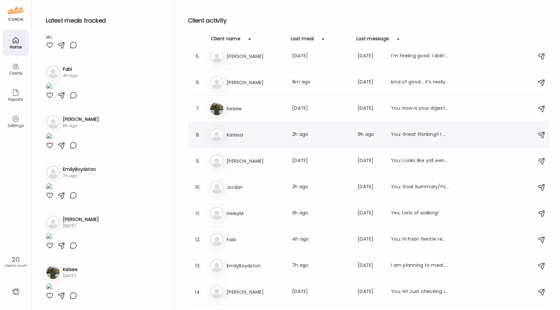
scroll to position [117, 0]
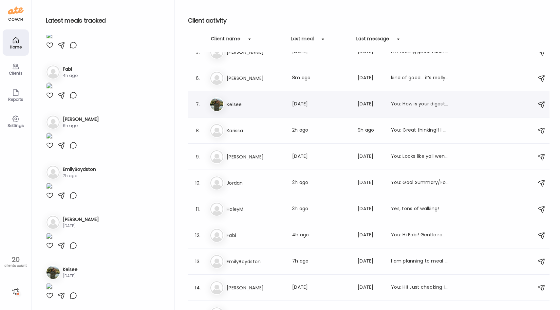
click at [241, 116] on div "7. Ke Kelsee Last meal: [DATE] Last message: [DATE] You: How is your digestion …" at bounding box center [368, 104] width 361 height 26
click at [239, 105] on h3 "Kelsee" at bounding box center [255, 104] width 58 height 8
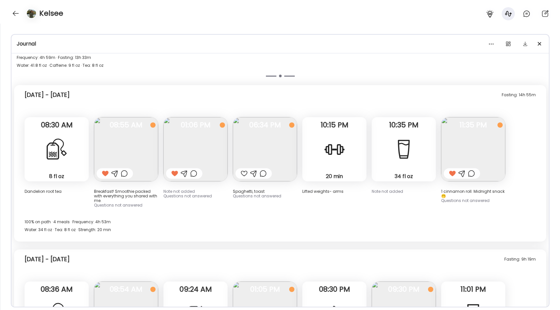
scroll to position [1547, 0]
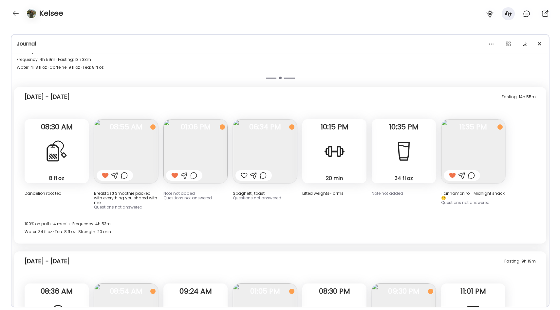
click at [218, 138] on img at bounding box center [195, 151] width 64 height 64
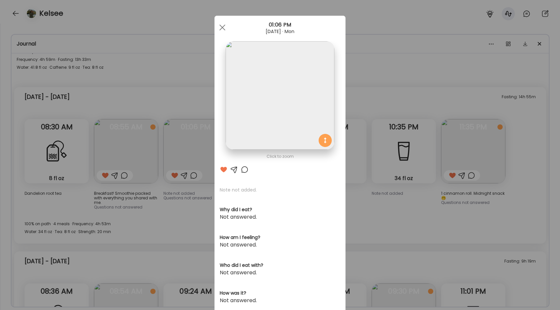
click at [368, 61] on div "Ate Coach Dashboard Wahoo! It’s official Take a moment to set up your Coach Pro…" at bounding box center [280, 155] width 560 height 310
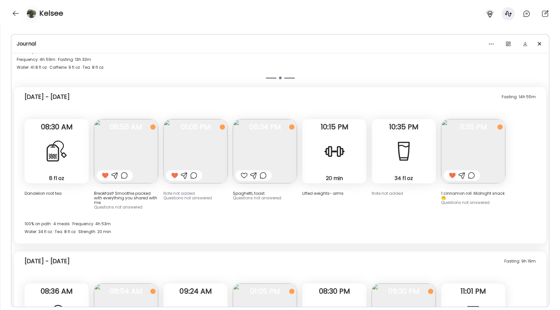
click at [214, 144] on img at bounding box center [195, 151] width 64 height 64
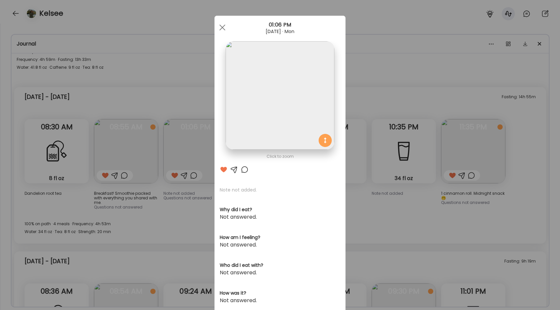
click at [197, 75] on div "Ate Coach Dashboard Wahoo! It’s official Take a moment to set up your Coach Pro…" at bounding box center [280, 155] width 560 height 310
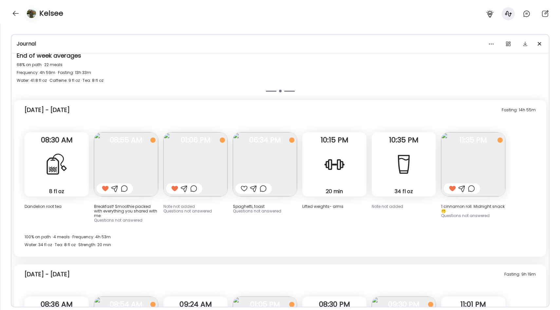
scroll to position [1535, 0]
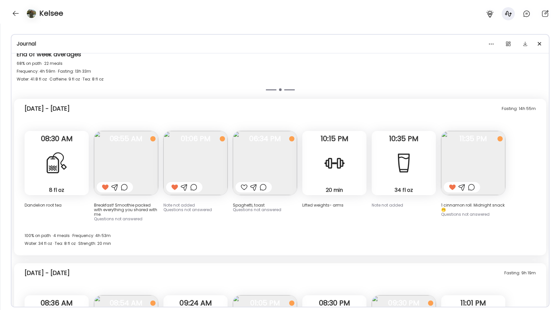
click at [208, 147] on img at bounding box center [195, 163] width 64 height 64
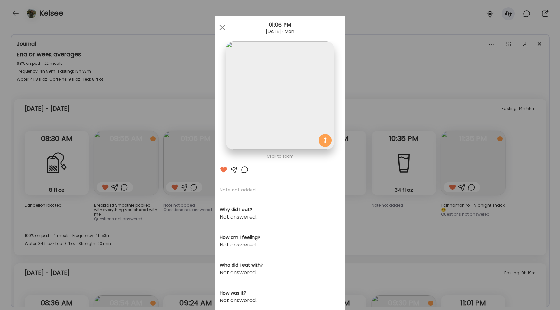
click at [359, 221] on div "Ate Coach Dashboard Wahoo! It’s official Take a moment to set up your Coach Pro…" at bounding box center [280, 155] width 560 height 310
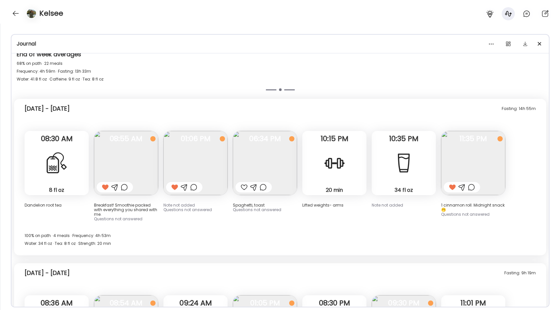
click at [203, 140] on img at bounding box center [195, 163] width 64 height 64
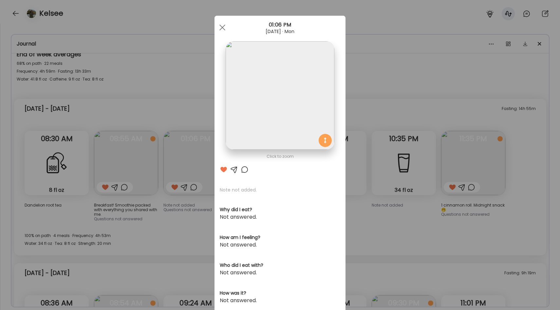
click at [361, 217] on div "Ate Coach Dashboard Wahoo! It’s official Take a moment to set up your Coach Pro…" at bounding box center [280, 155] width 560 height 310
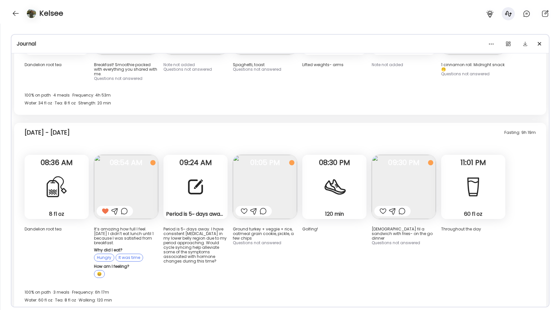
scroll to position [1683, 0]
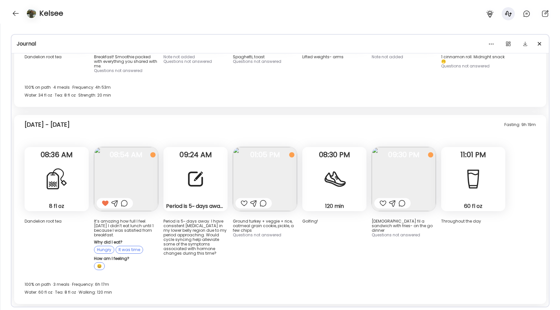
click at [263, 180] on img at bounding box center [265, 179] width 64 height 64
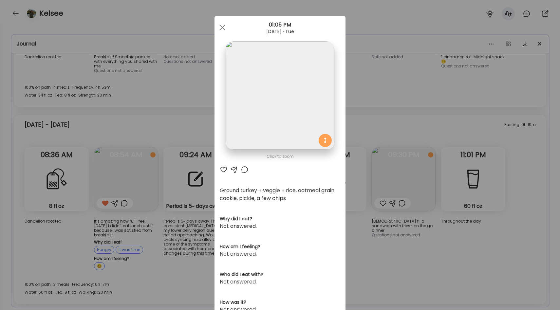
click at [378, 251] on div "Ate Coach Dashboard Wahoo! It’s official Take a moment to set up your Coach Pro…" at bounding box center [280, 155] width 560 height 310
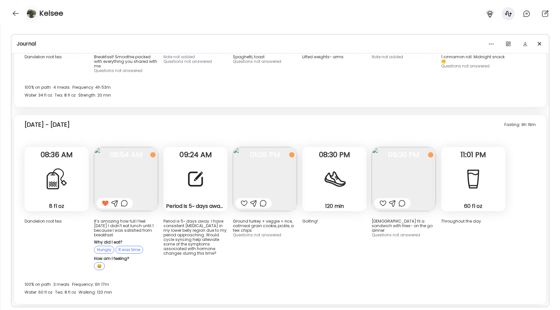
click at [121, 170] on img at bounding box center [126, 179] width 64 height 64
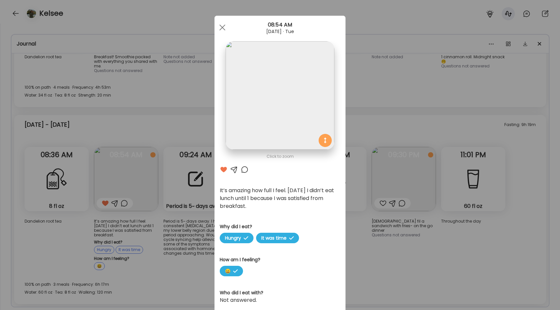
click at [379, 233] on div "Ate Coach Dashboard Wahoo! It’s official Take a moment to set up your Coach Pro…" at bounding box center [280, 155] width 560 height 310
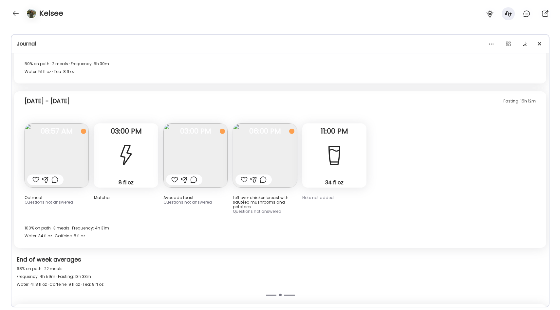
scroll to position [1322, 0]
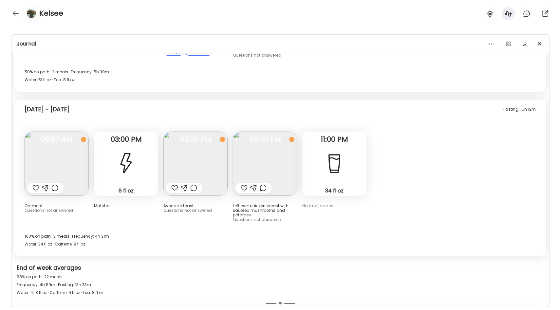
click at [259, 162] on img at bounding box center [265, 164] width 64 height 64
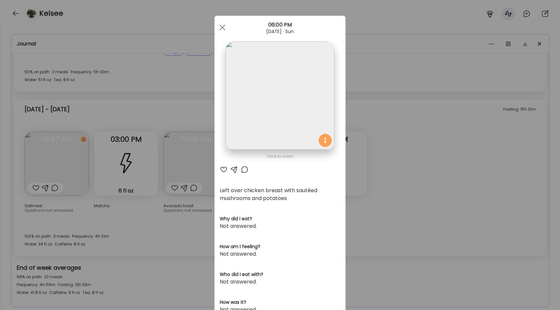
click at [403, 180] on div "Ate Coach Dashboard Wahoo! It’s official Take a moment to set up your Coach Pro…" at bounding box center [280, 155] width 560 height 310
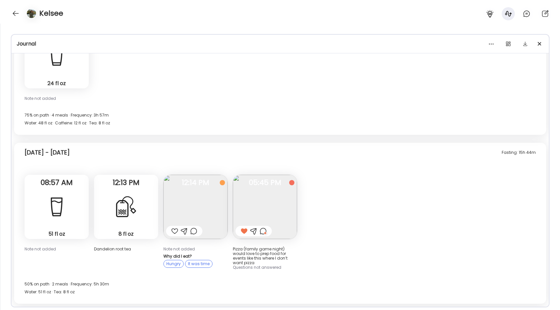
scroll to position [1120, 0]
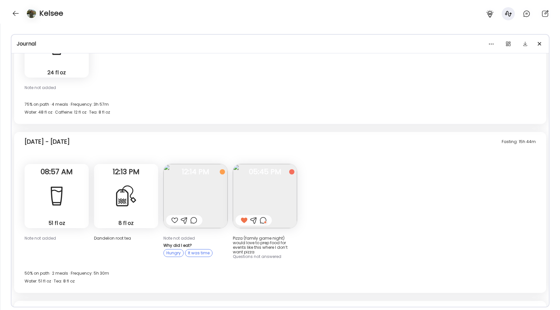
click at [280, 180] on img at bounding box center [265, 196] width 64 height 64
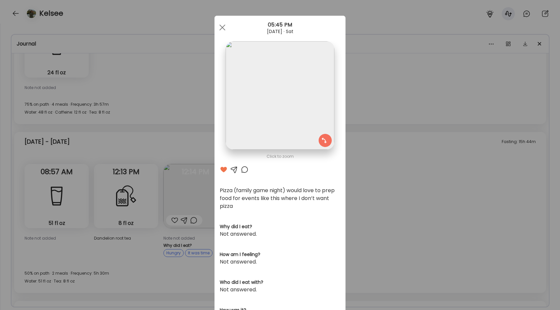
click at [357, 173] on div "Ate Coach Dashboard Wahoo! It’s official Take a moment to set up your Coach Pro…" at bounding box center [280, 155] width 560 height 310
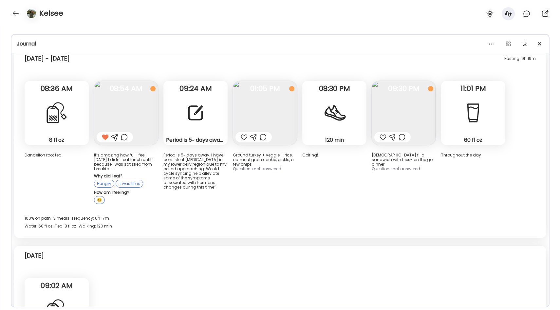
scroll to position [1824, 0]
